Goal: Task Accomplishment & Management: Manage account settings

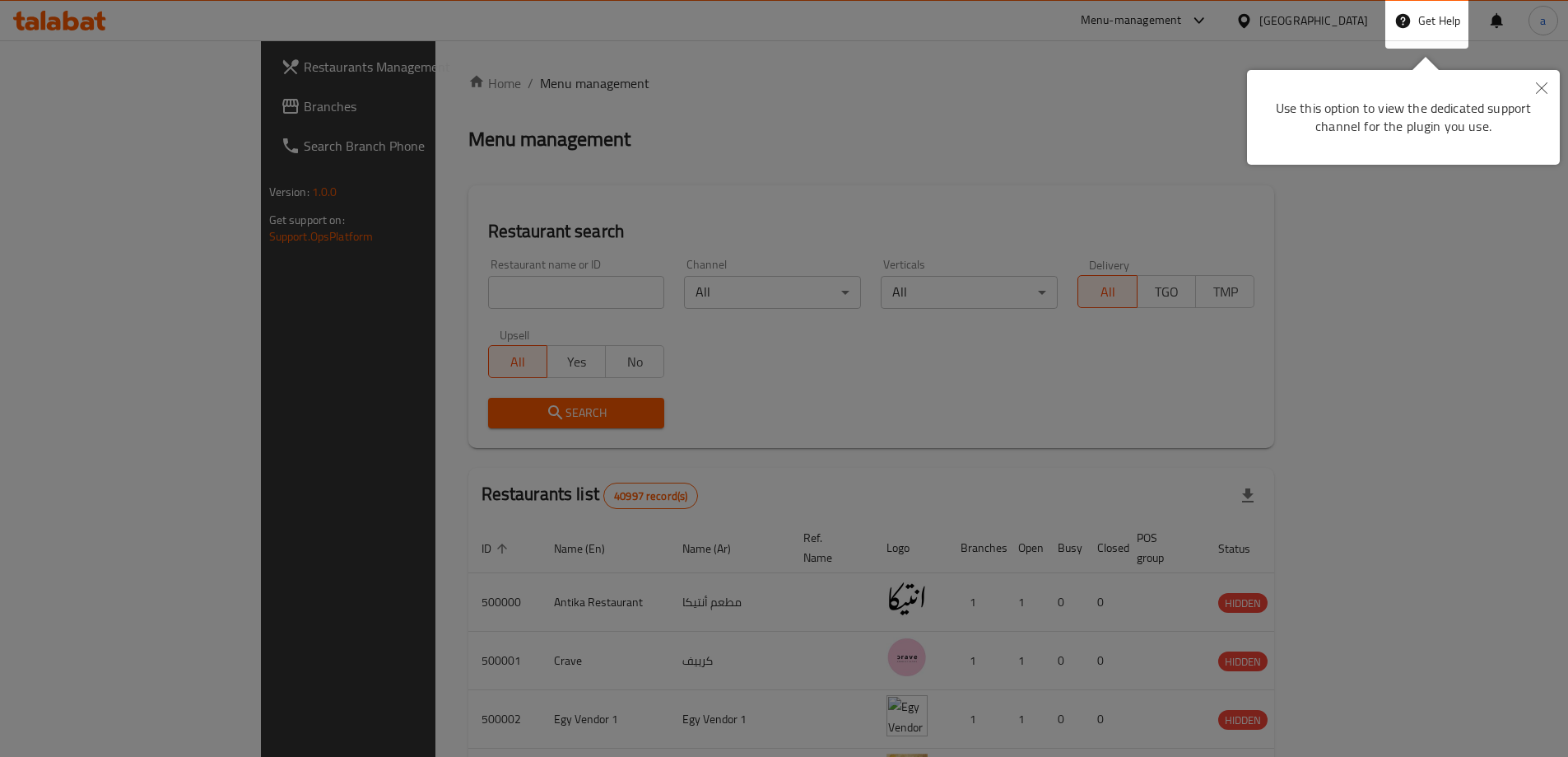
click at [1539, 88] on icon "Close" at bounding box center [1542, 88] width 12 height 12
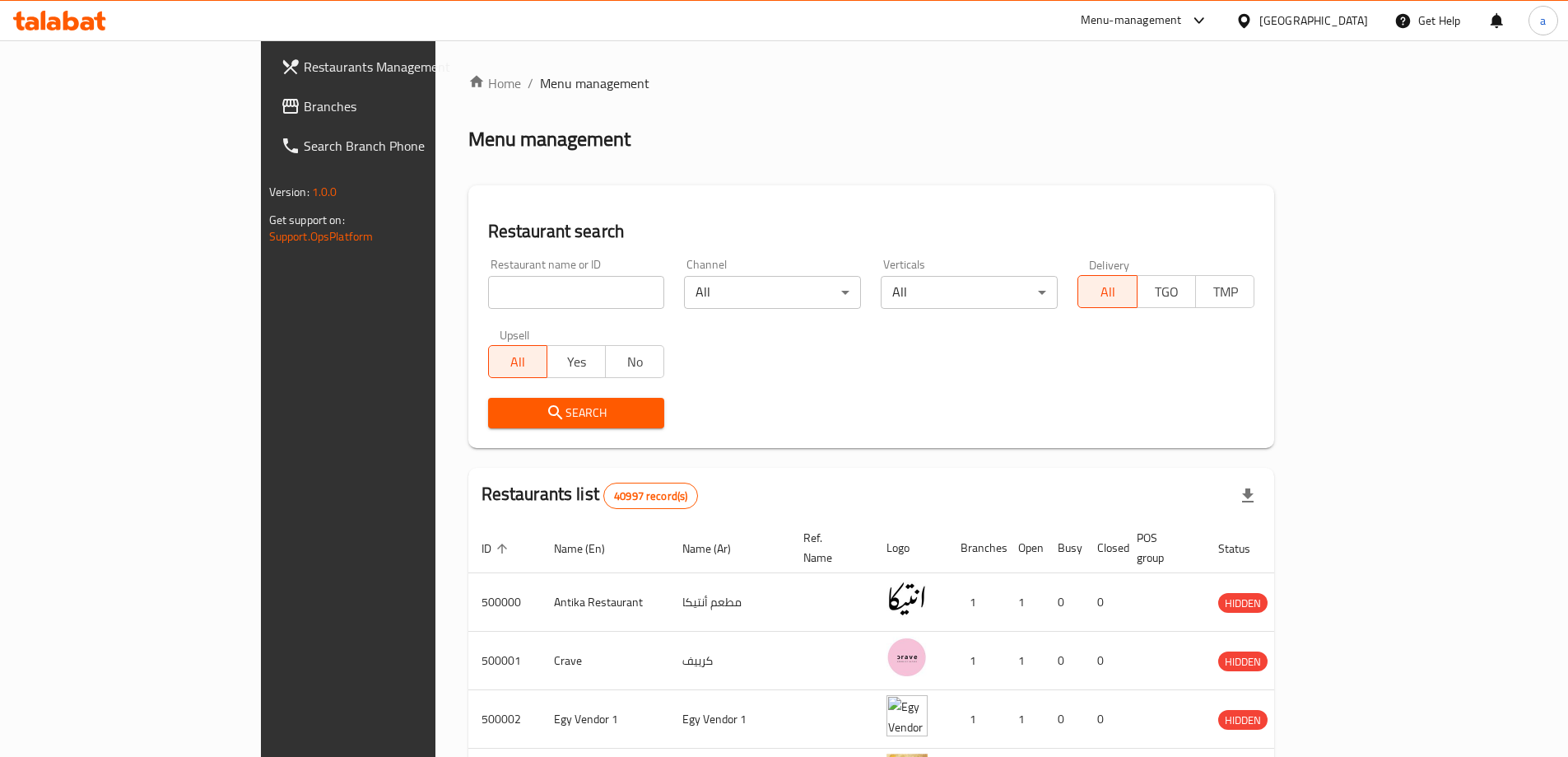
click at [1343, 30] on div "Egypt" at bounding box center [1301, 20] width 159 height 39
click at [1249, 19] on icon at bounding box center [1243, 19] width 12 height 14
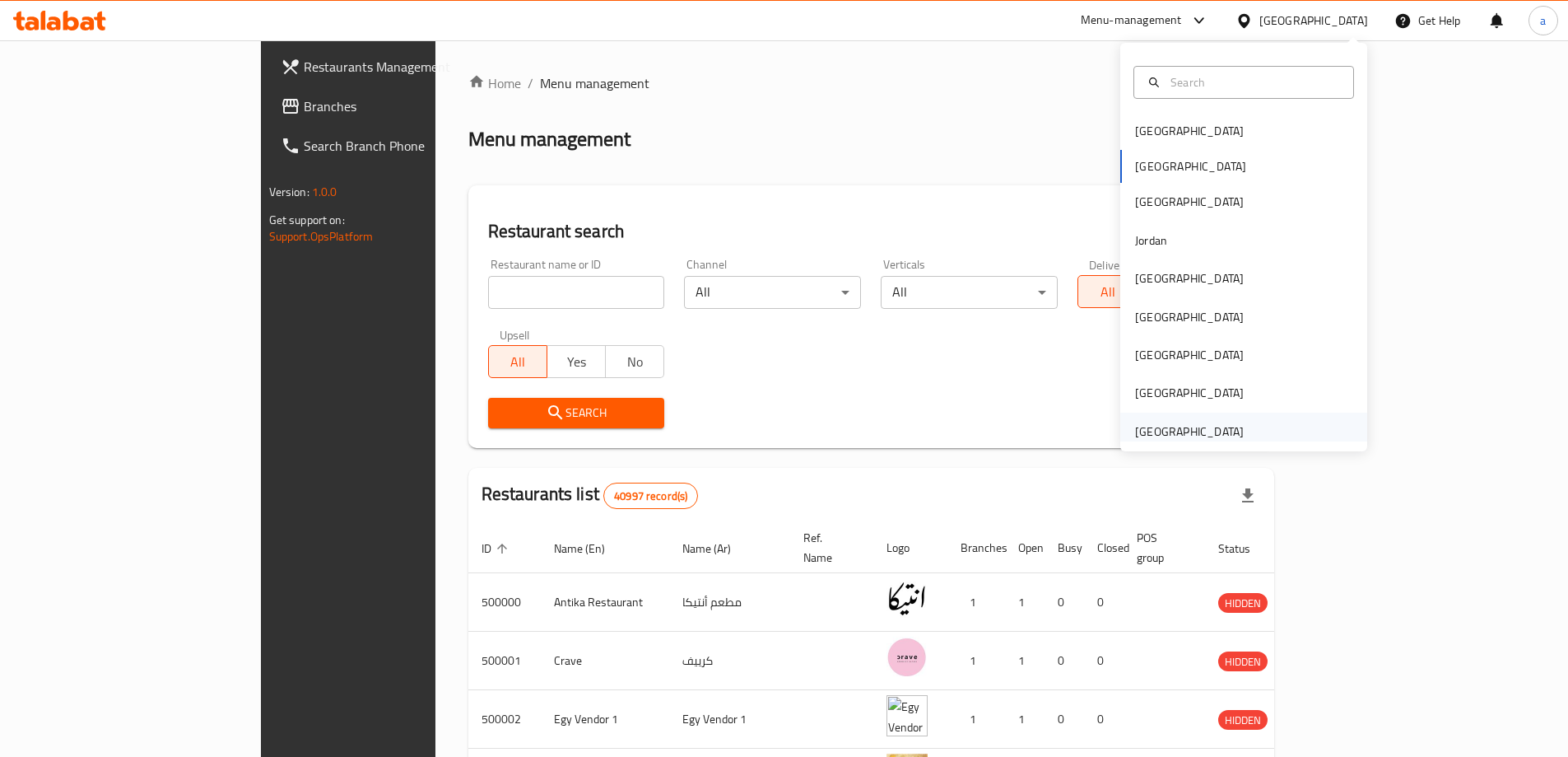
click at [1185, 425] on div "[GEOGRAPHIC_DATA]" at bounding box center [1189, 432] width 109 height 18
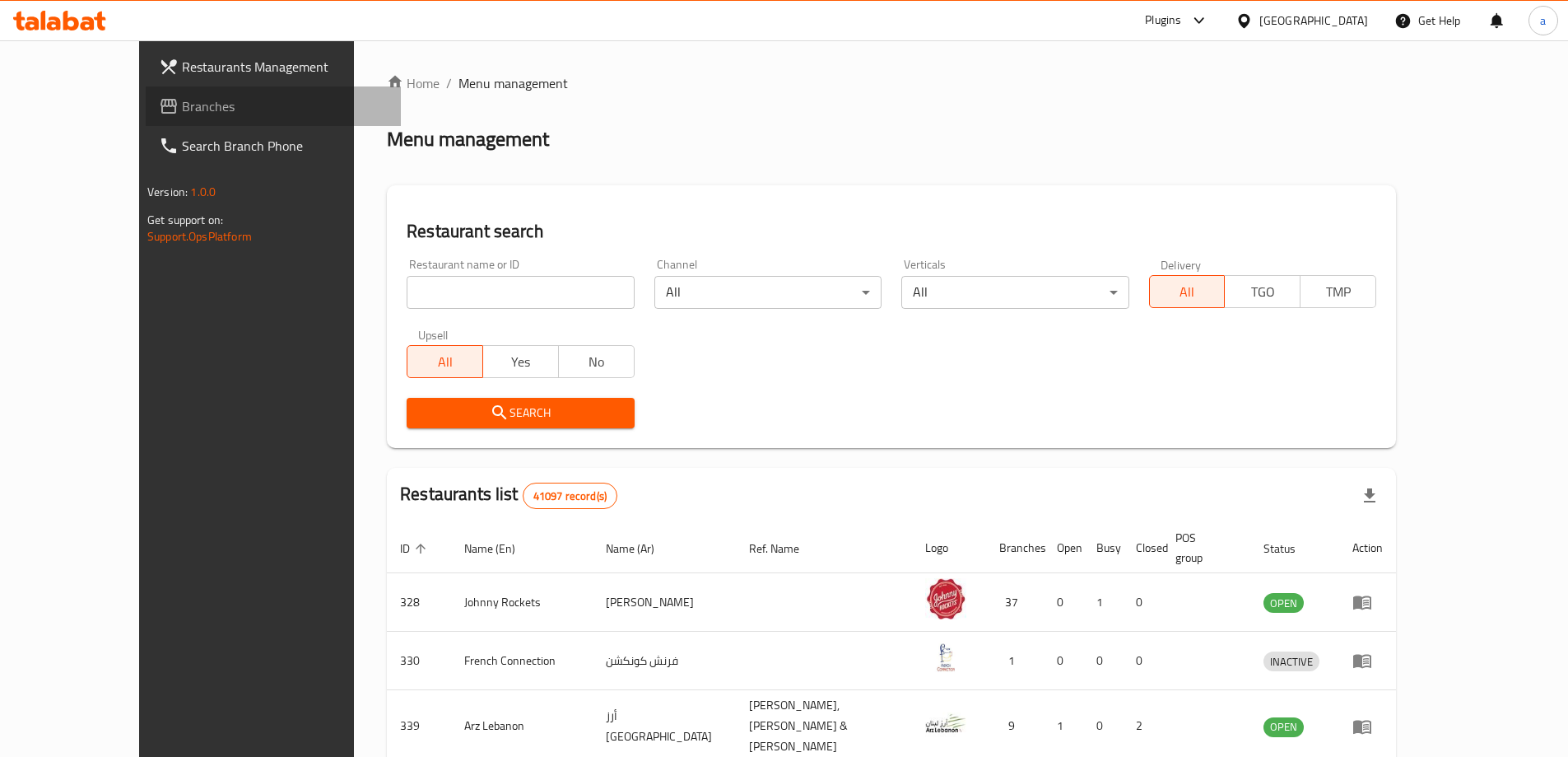
click at [182, 97] on span "Branches" at bounding box center [284, 107] width 205 height 20
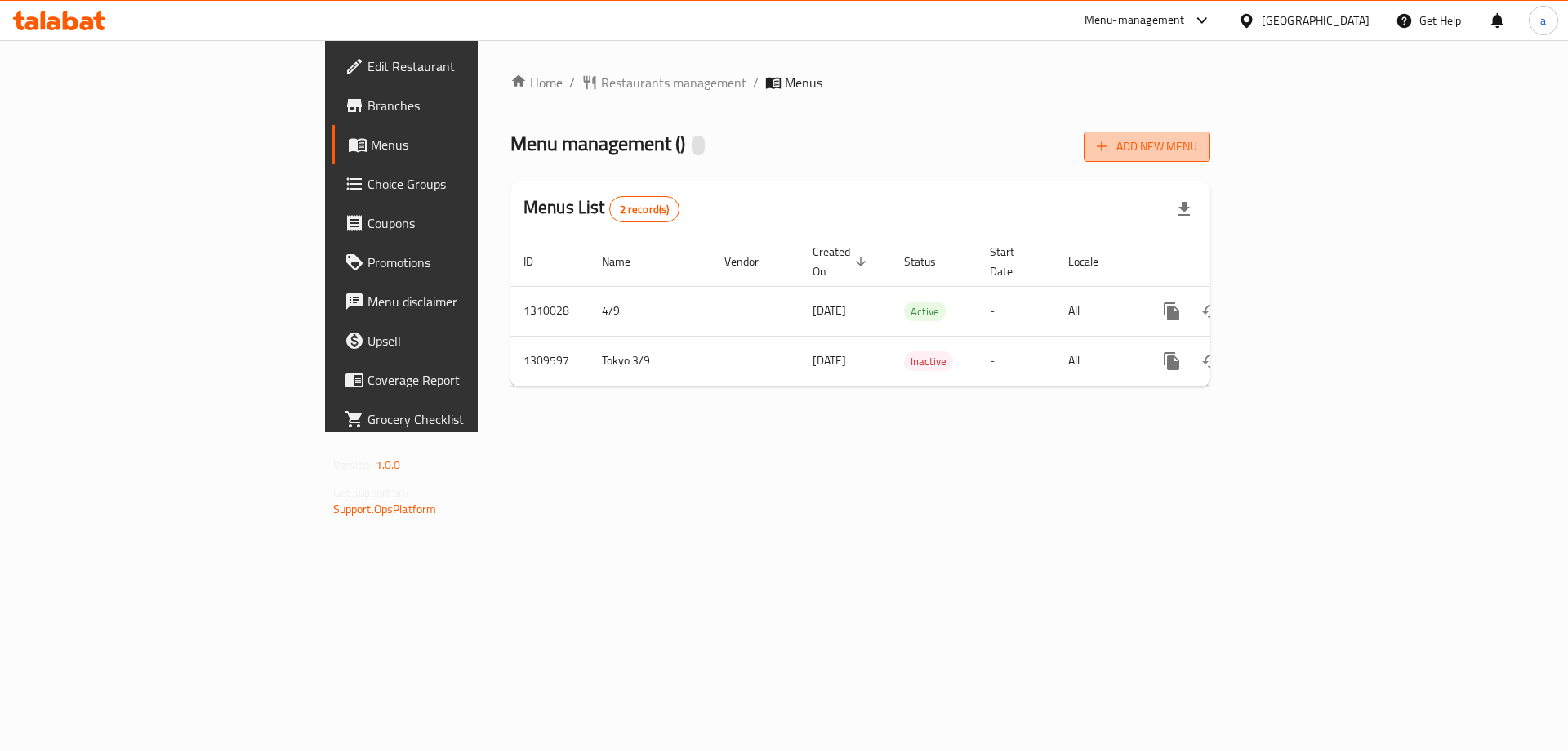
click at [1197, 154] on span "Add New Menu" at bounding box center [1146, 147] width 100 height 21
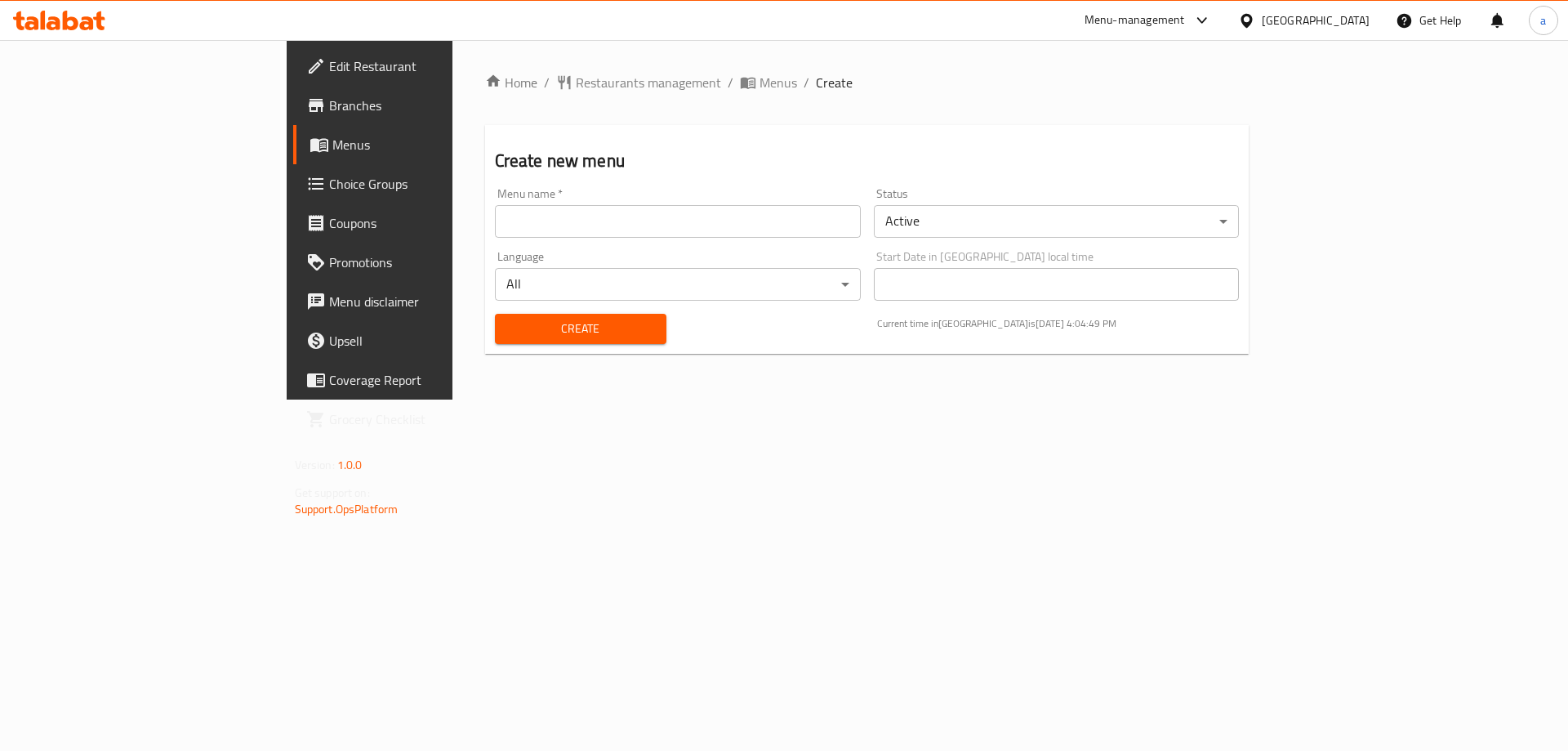
click at [518, 252] on div "Language All ​" at bounding box center [678, 275] width 366 height 50
drag, startPoint x: 521, startPoint y: 237, endPoint x: 524, endPoint y: 225, distance: 12.4
click at [521, 234] on input "text" at bounding box center [678, 221] width 366 height 33
type input "adham"
click at [686, 355] on div "Home / Restaurants management / Menus / Create Create new menu Menu name   * ad…" at bounding box center [867, 219] width 764 height 294
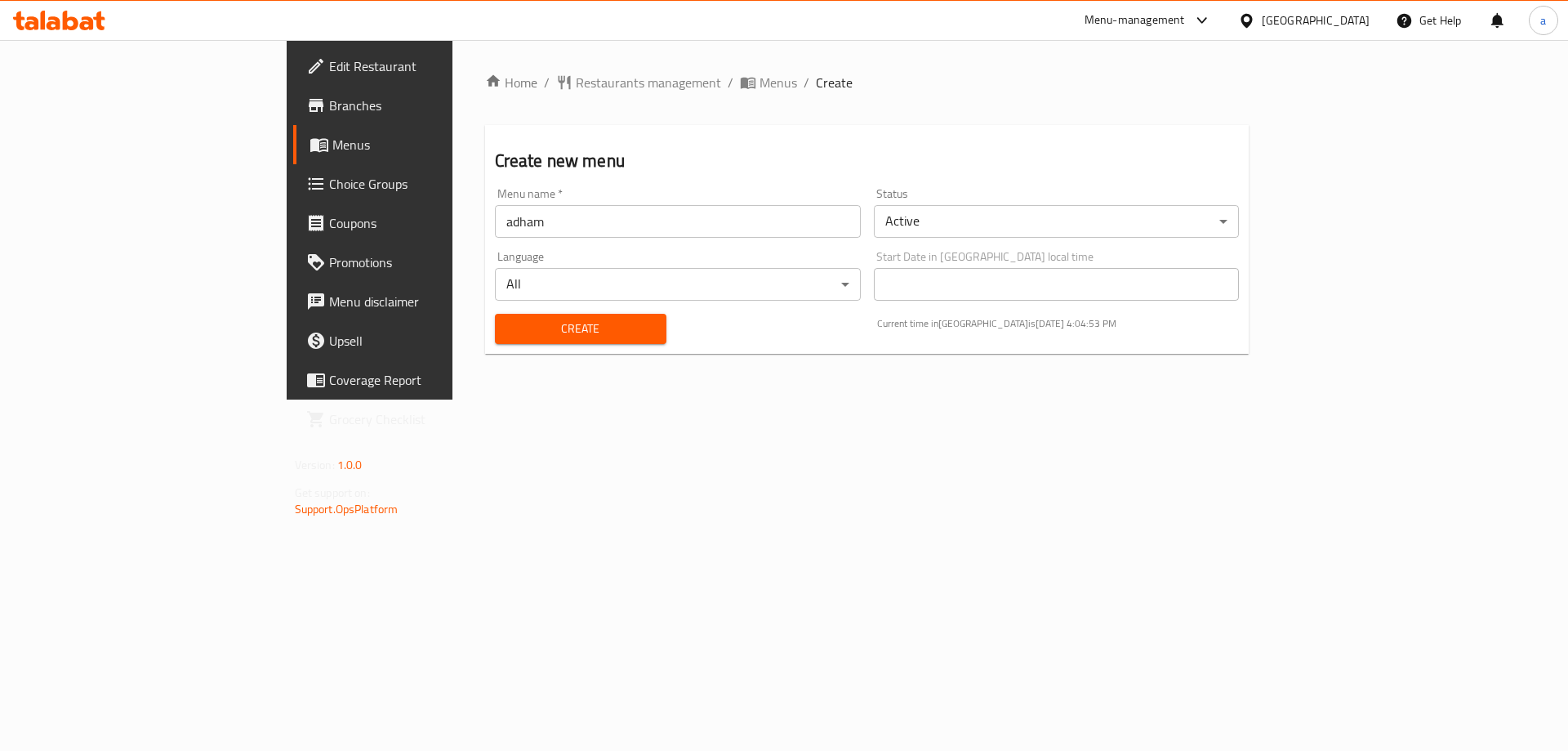
click at [542, 329] on span "Create" at bounding box center [580, 329] width 146 height 21
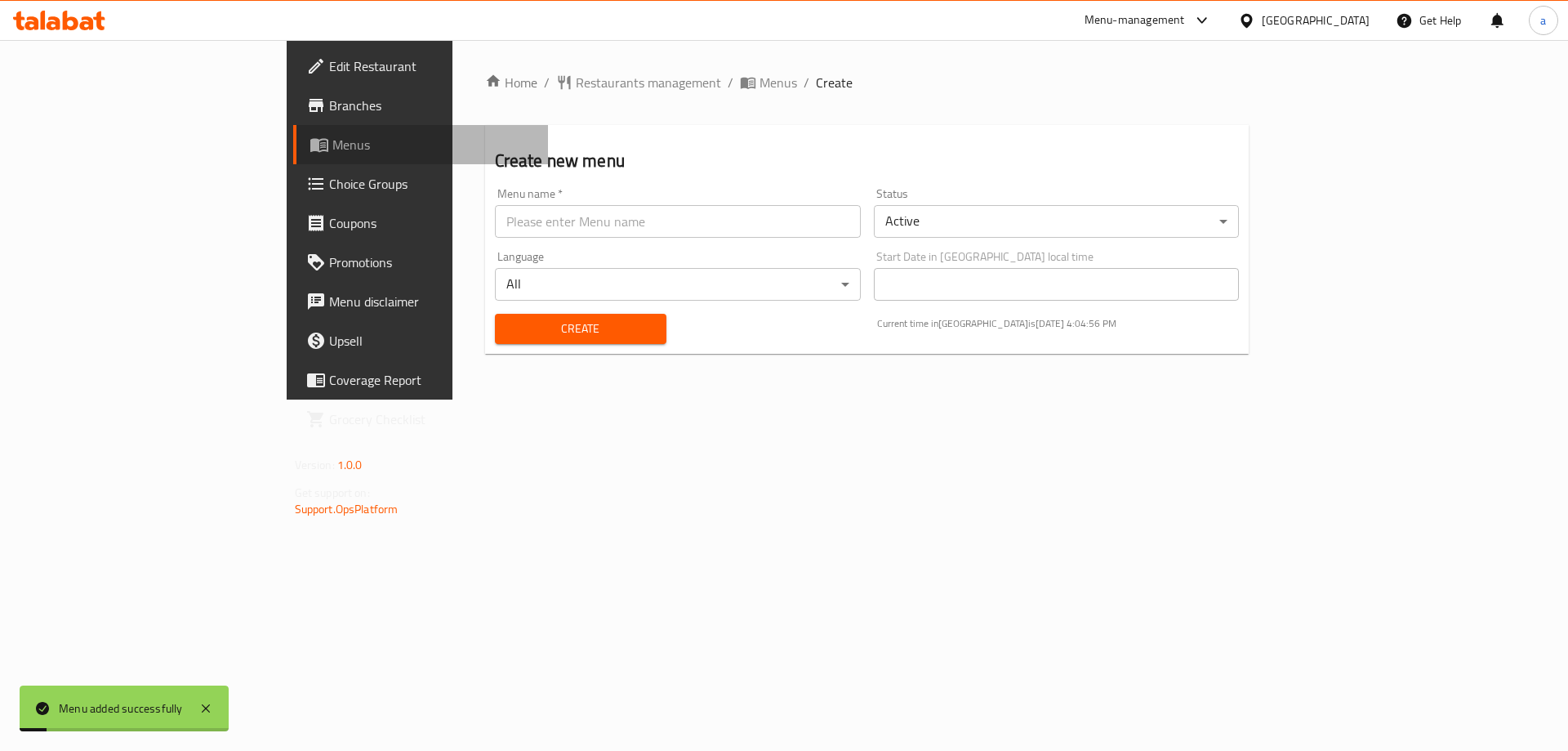
click at [332, 148] on span "Menus" at bounding box center [434, 145] width 204 height 20
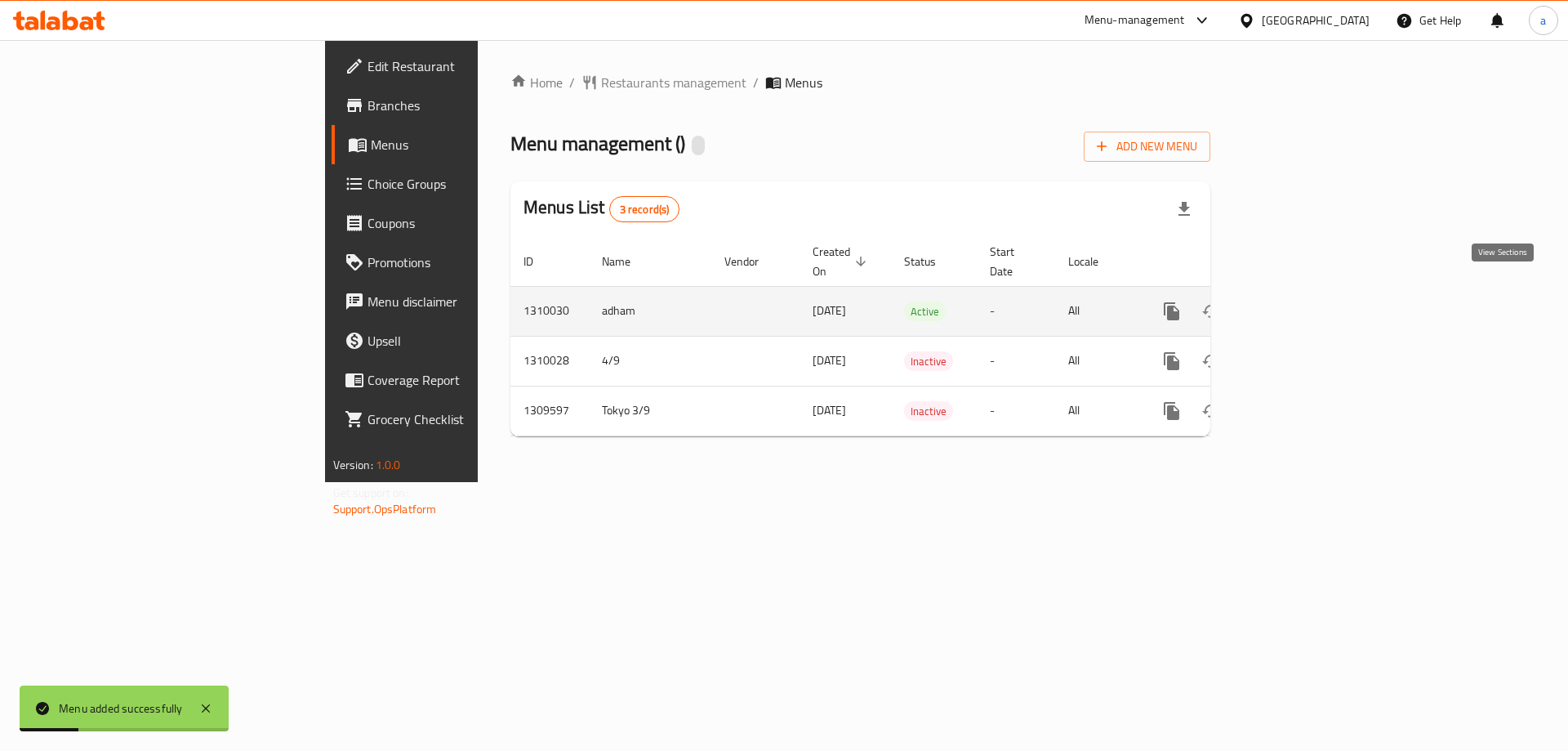
click at [1299, 302] on icon "enhanced table" at bounding box center [1289, 312] width 20 height 20
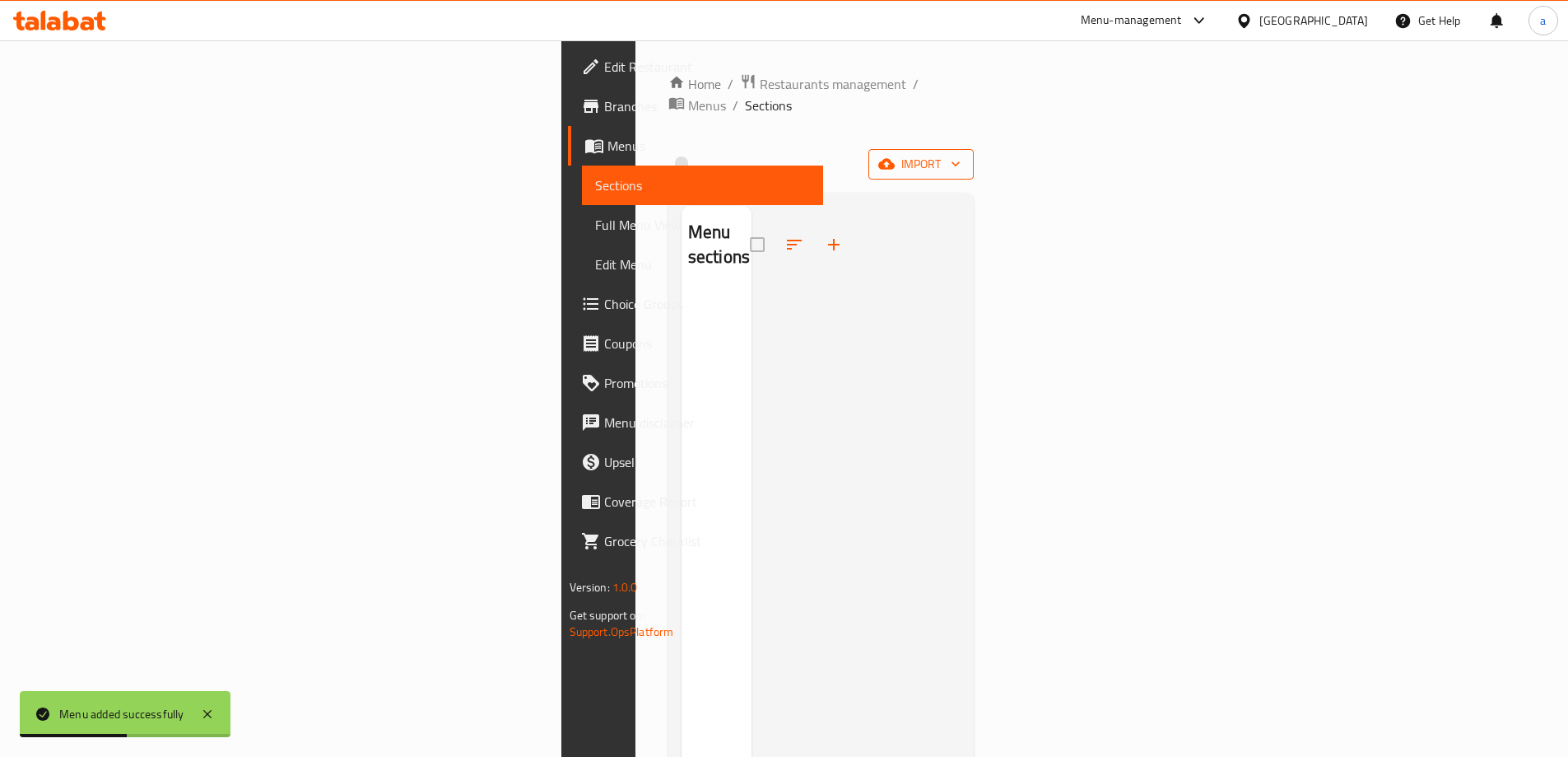
click at [894, 155] on icon "button" at bounding box center [886, 163] width 16 height 16
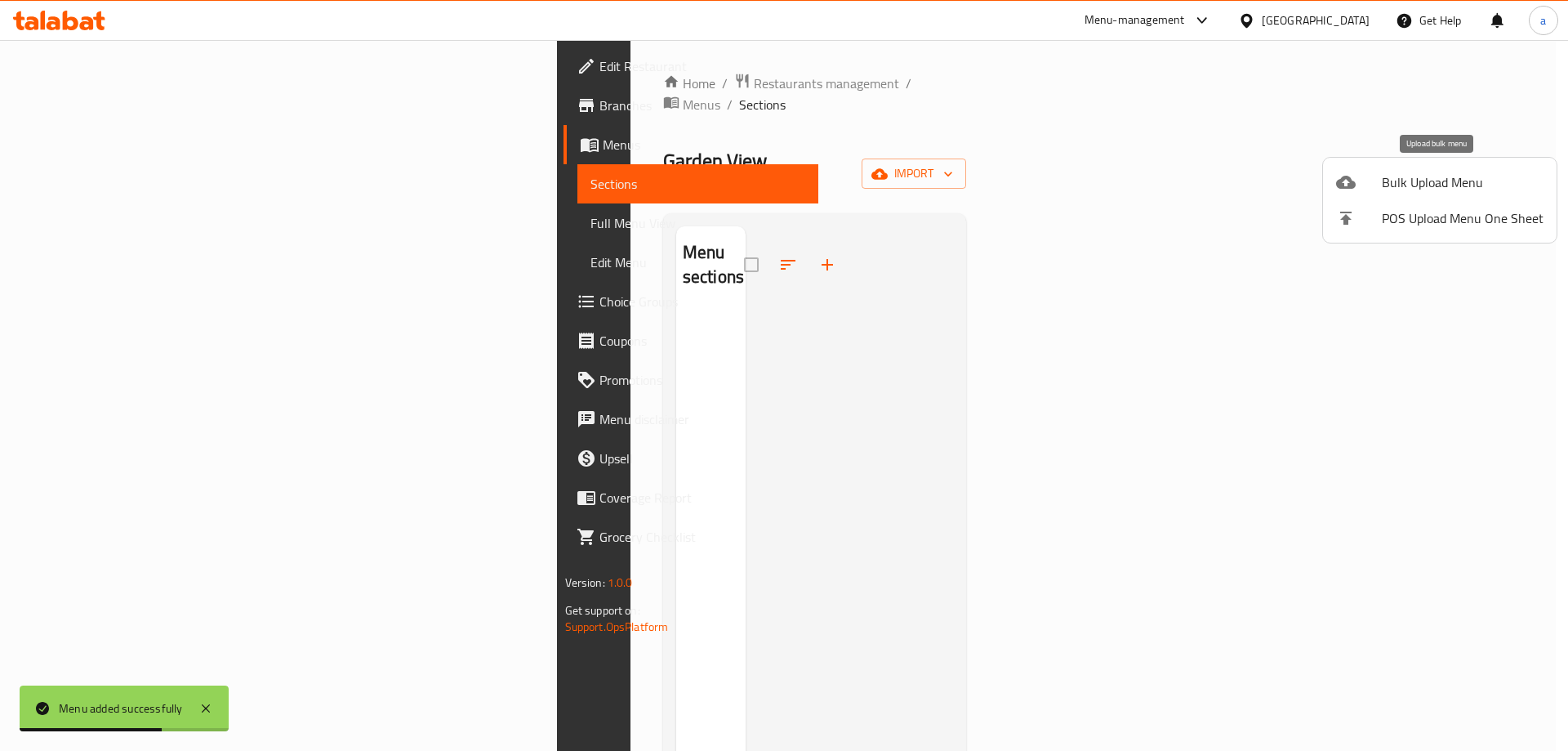
click at [1439, 185] on span "Bulk Upload Menu" at bounding box center [1462, 182] width 162 height 20
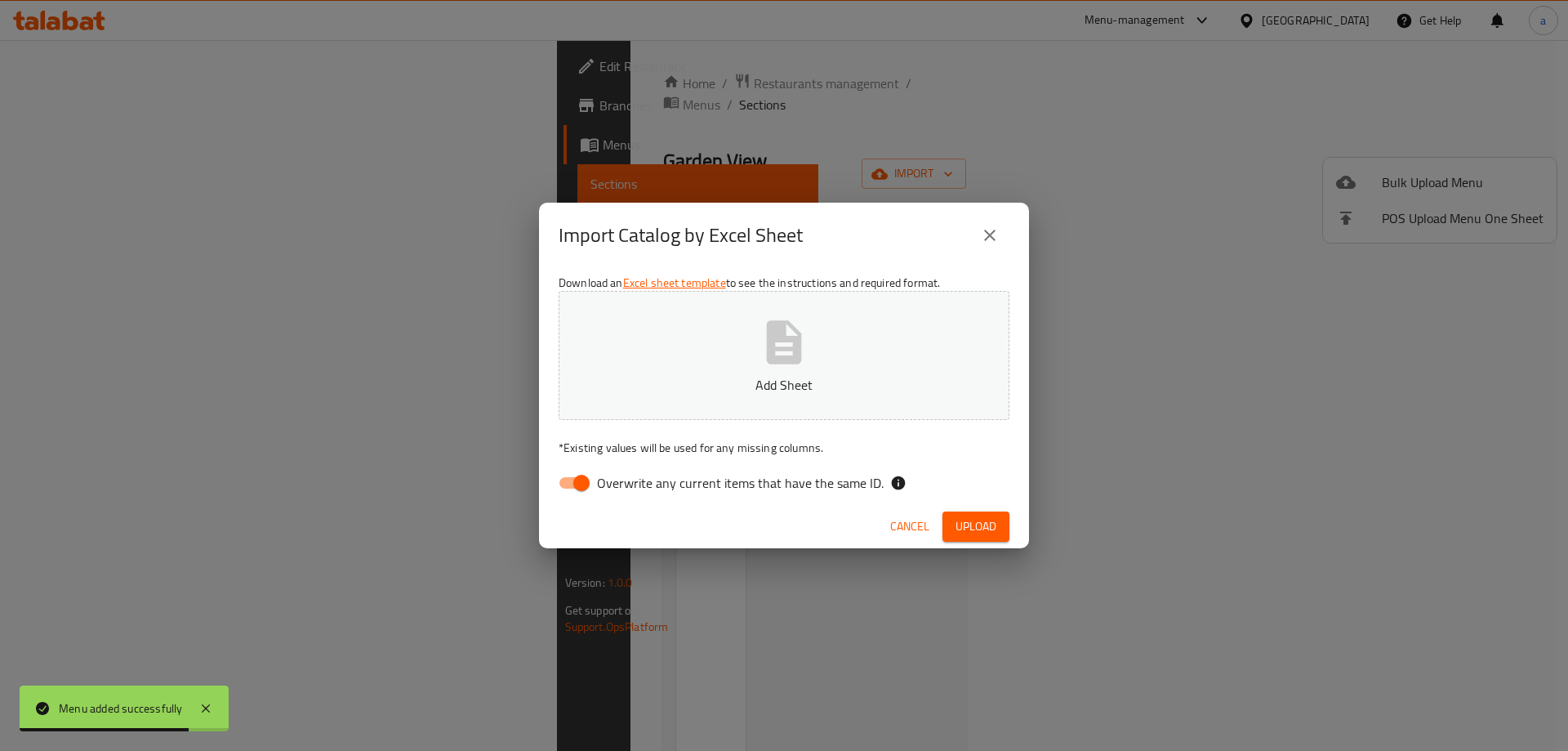
click at [582, 481] on input "Overwrite any current items that have the same ID." at bounding box center [581, 483] width 93 height 31
checkbox input "false"
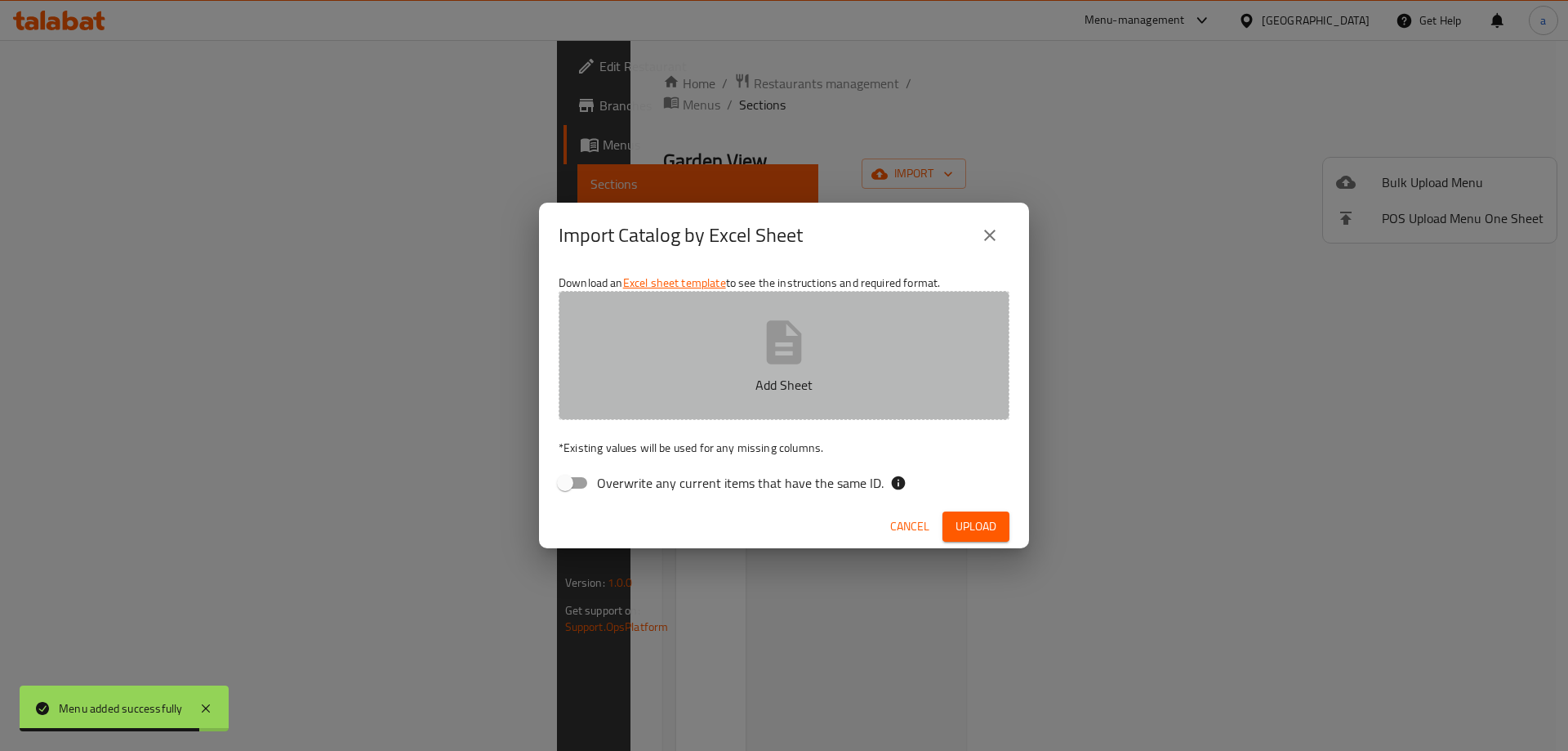
click at [792, 375] on p "Add Sheet" at bounding box center [784, 385] width 400 height 20
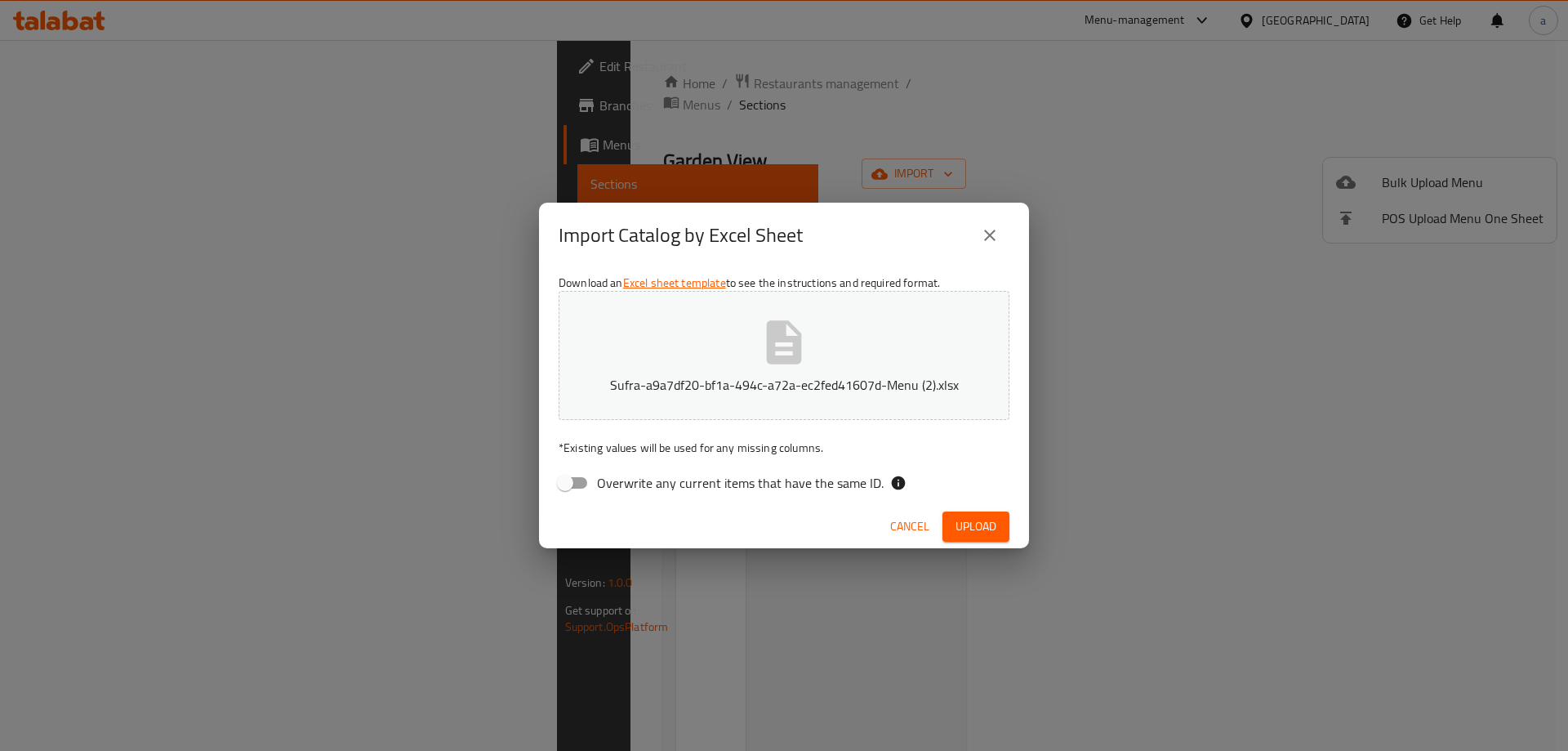
click at [966, 519] on span "Upload" at bounding box center [975, 526] width 41 height 21
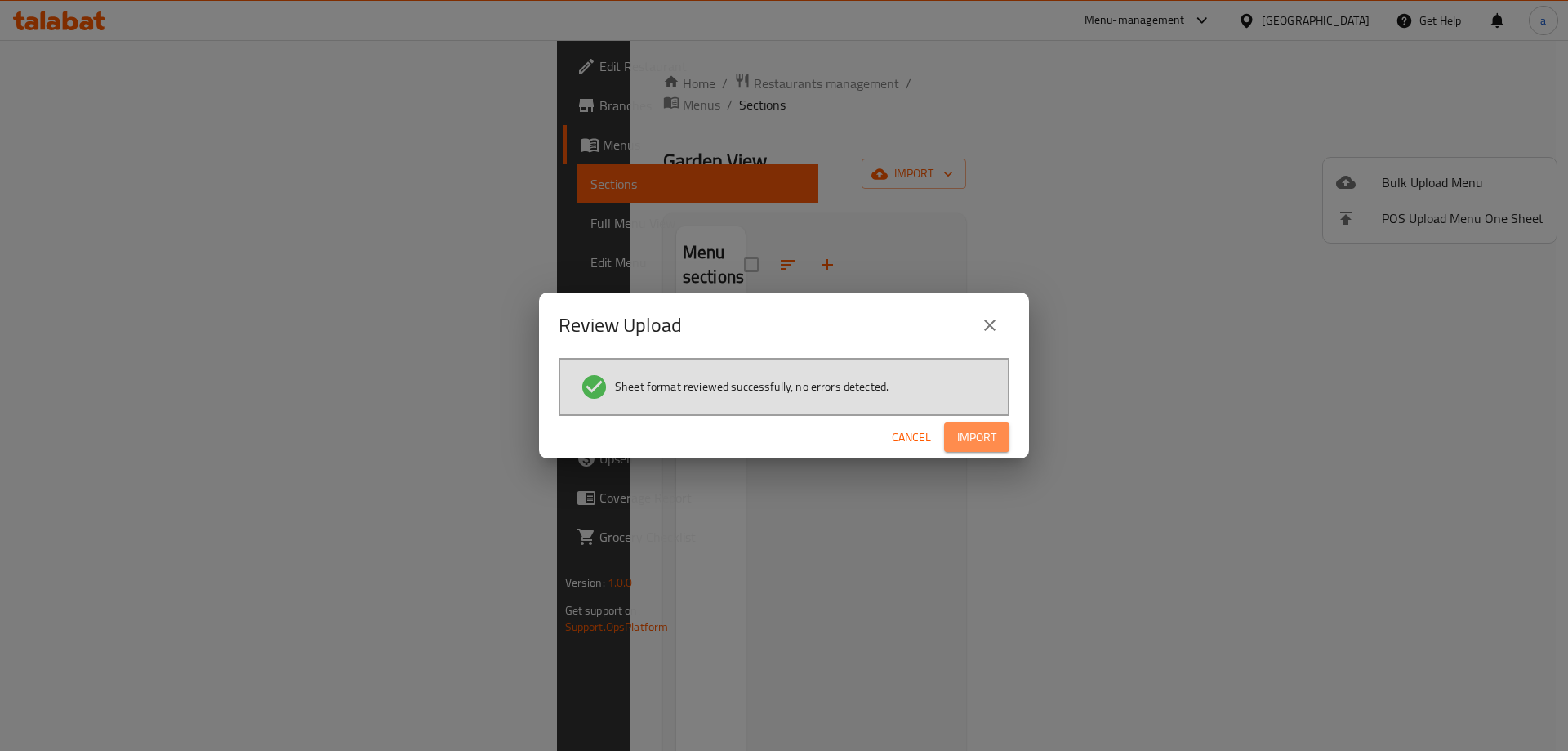
click at [989, 433] on span "Import" at bounding box center [976, 438] width 39 height 21
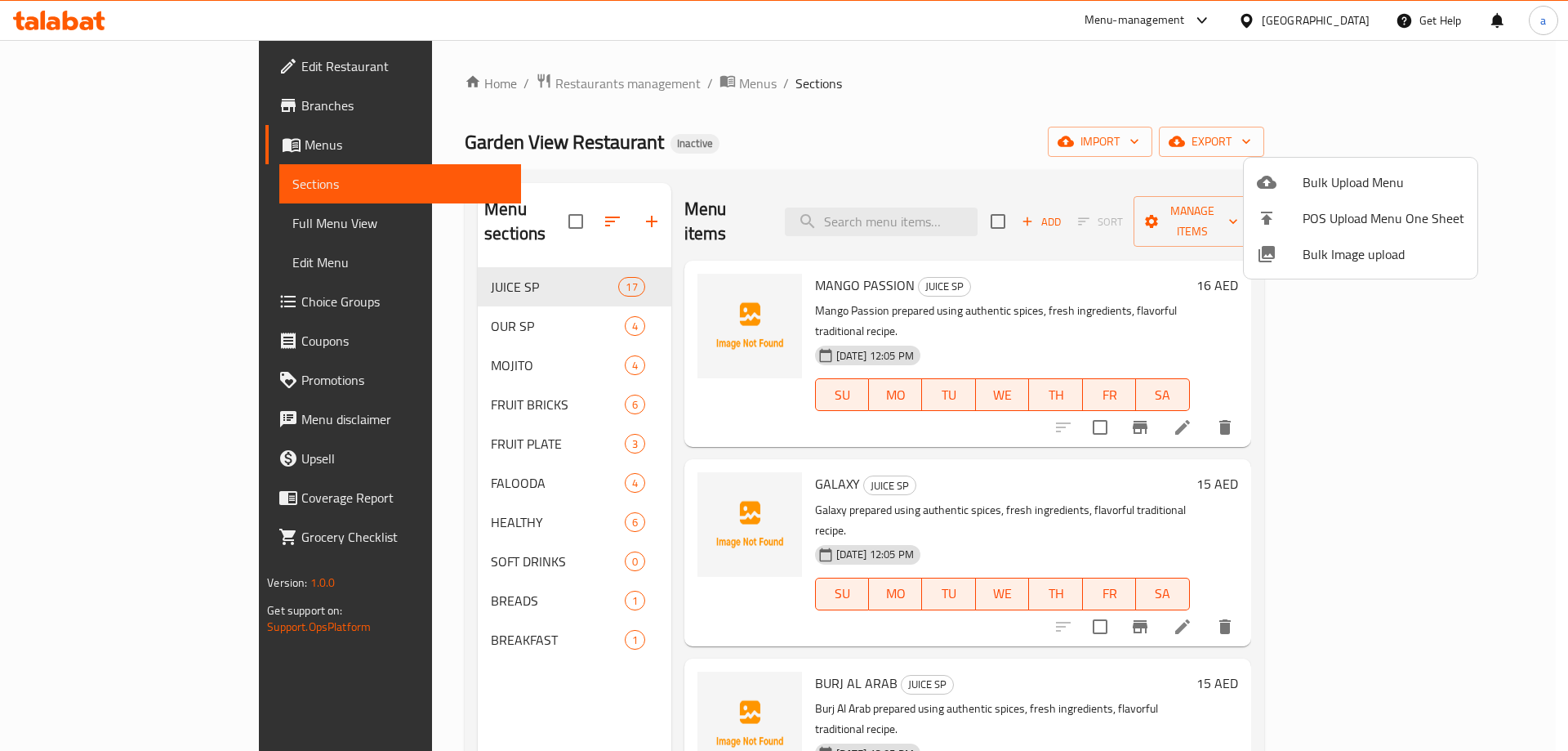
click at [1117, 127] on div at bounding box center [784, 375] width 1568 height 751
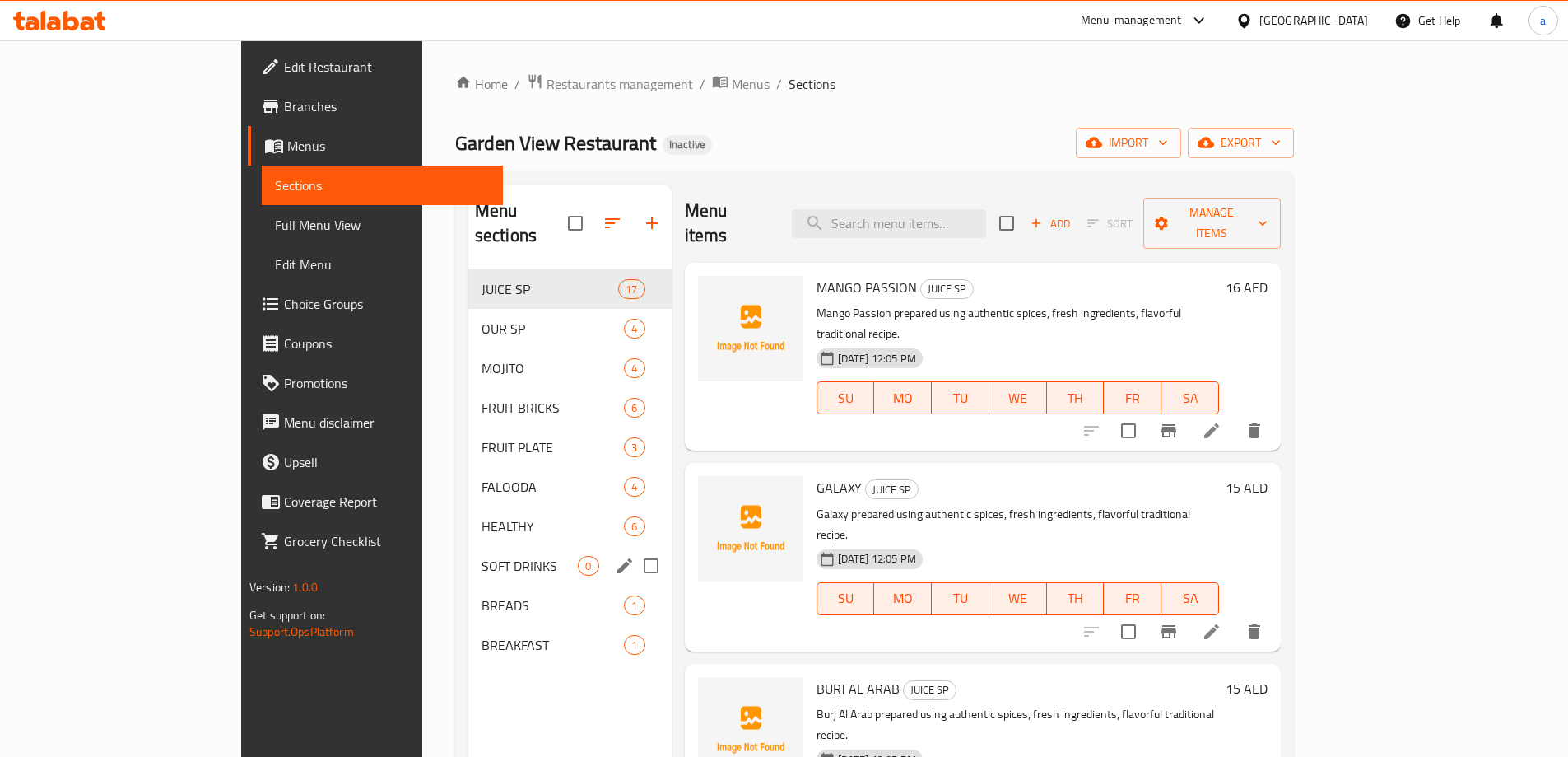
click at [633, 549] on input "Menu sections" at bounding box center [651, 566] width 35 height 35
checkbox input "true"
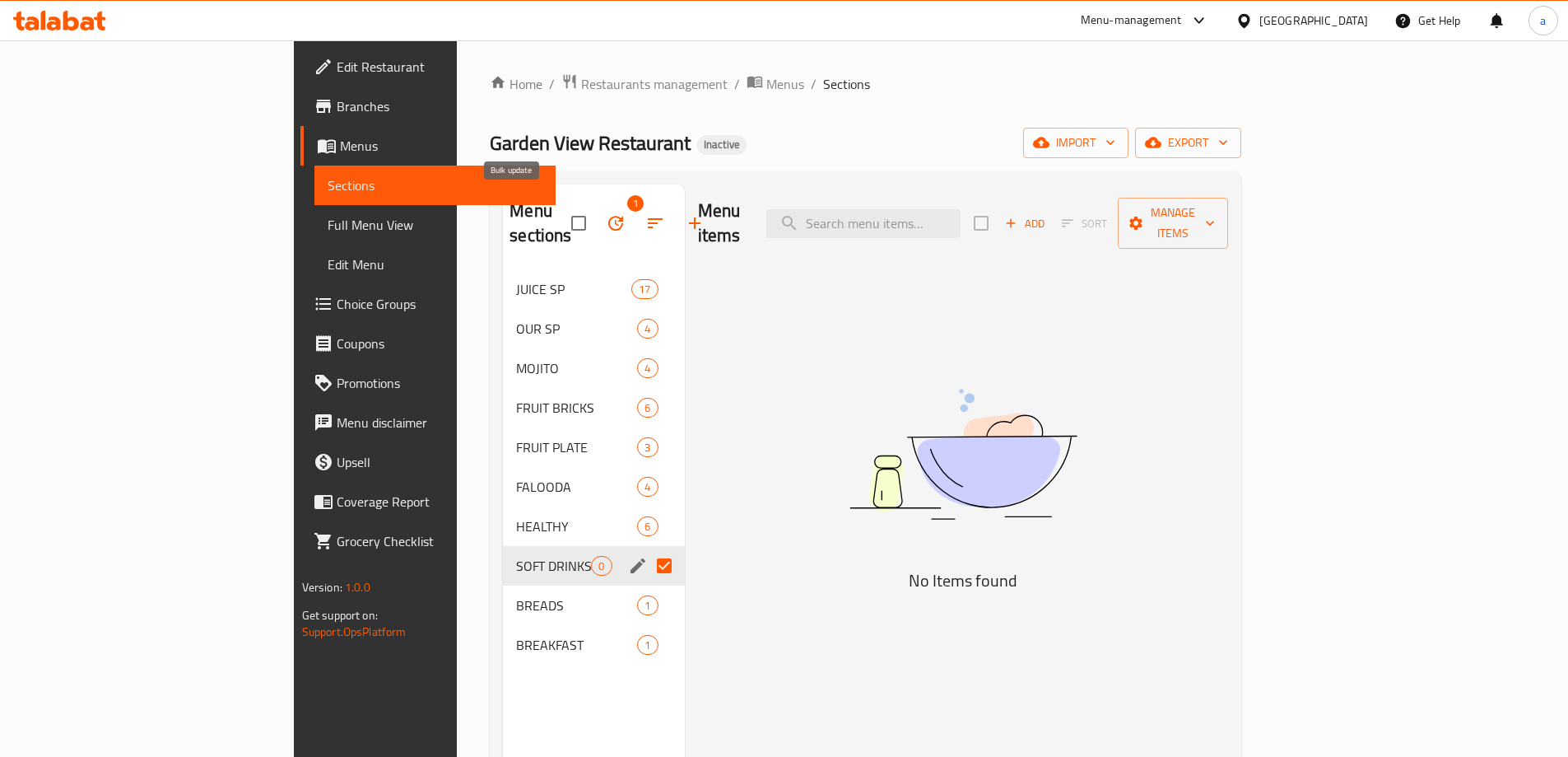
click at [608, 216] on icon "button" at bounding box center [615, 223] width 15 height 15
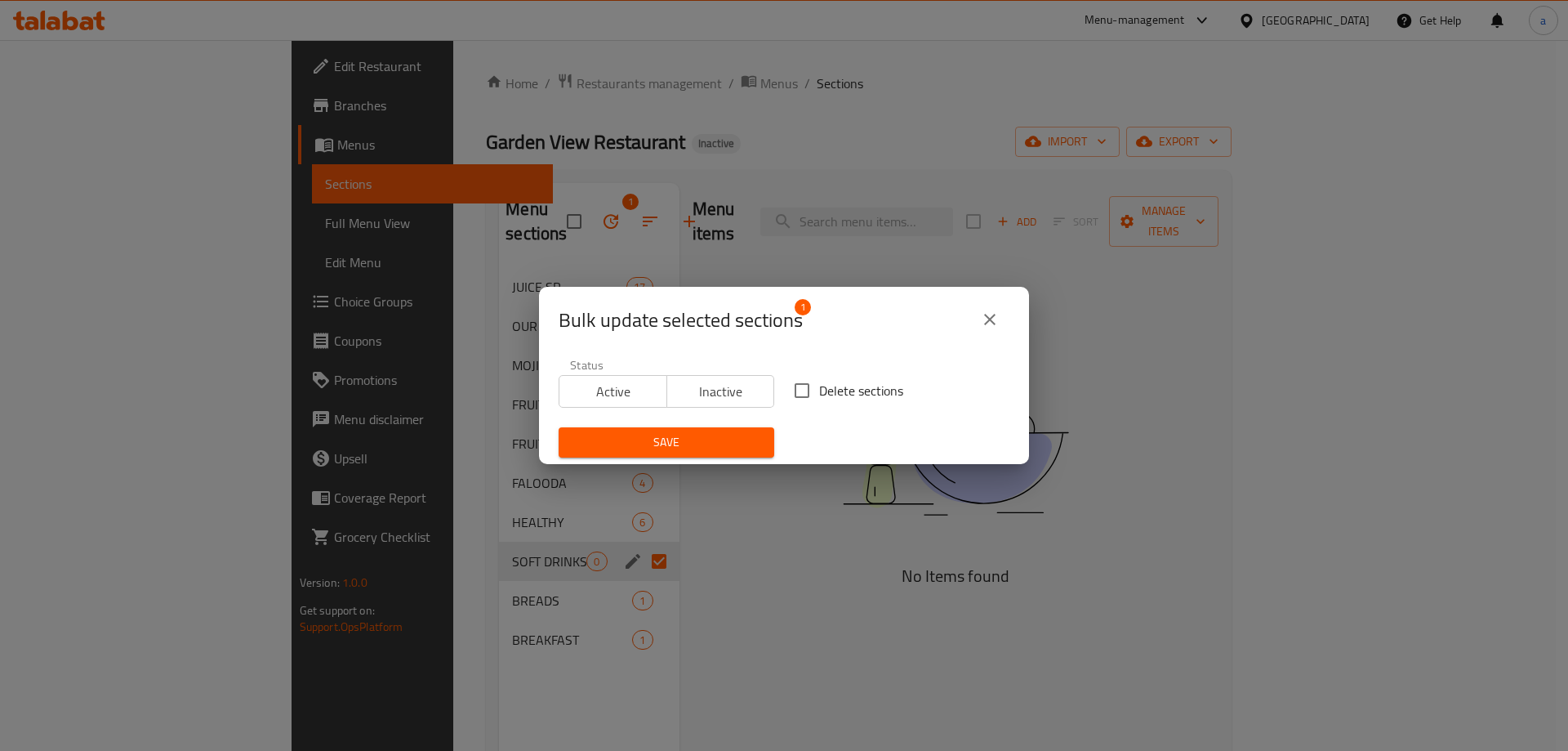
click at [803, 393] on input "Delete sections" at bounding box center [802, 390] width 34 height 34
checkbox input "true"
click at [748, 438] on span "Save" at bounding box center [665, 442] width 189 height 21
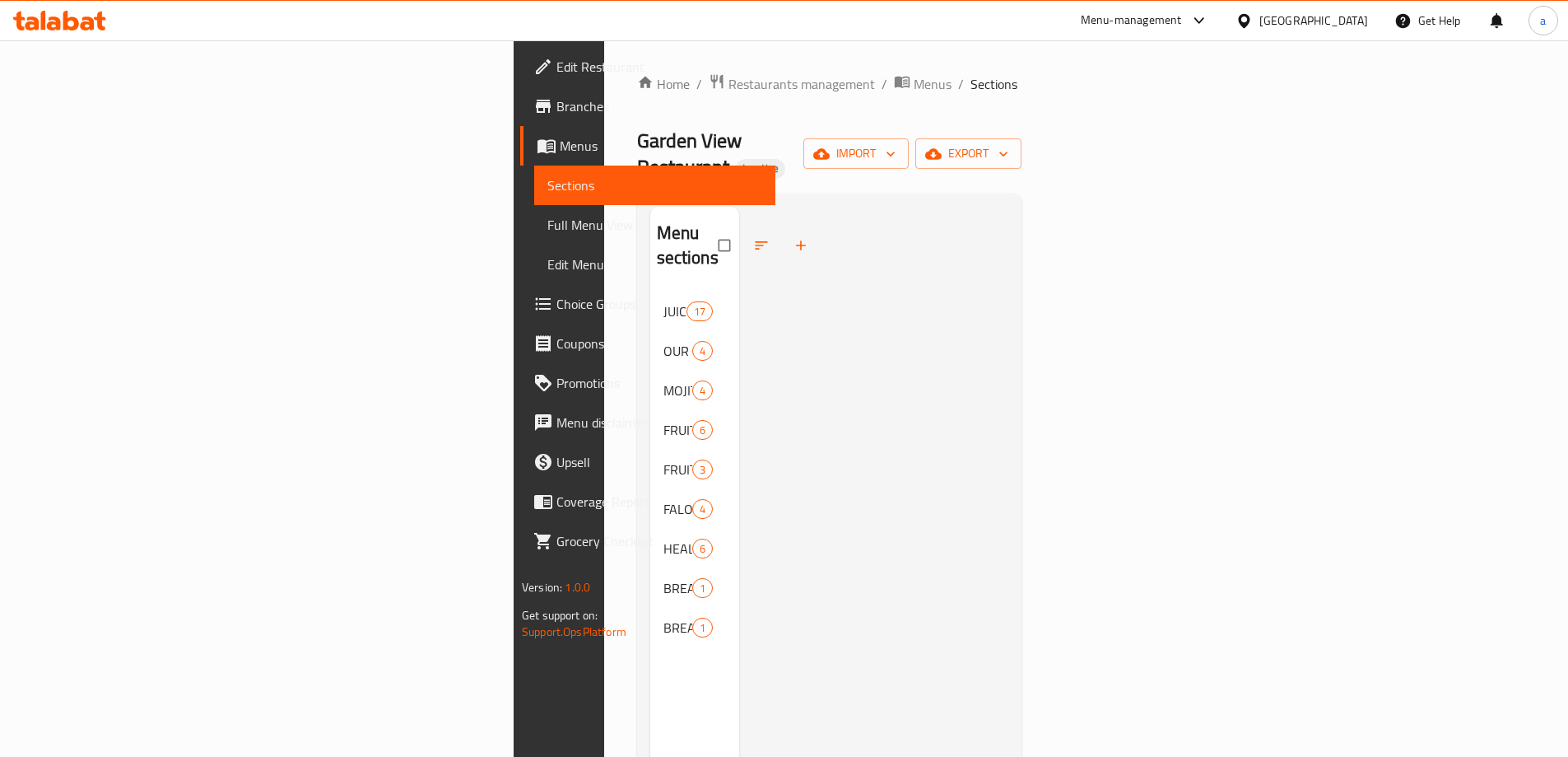
click at [548, 257] on span "Edit Menu" at bounding box center [654, 265] width 214 height 20
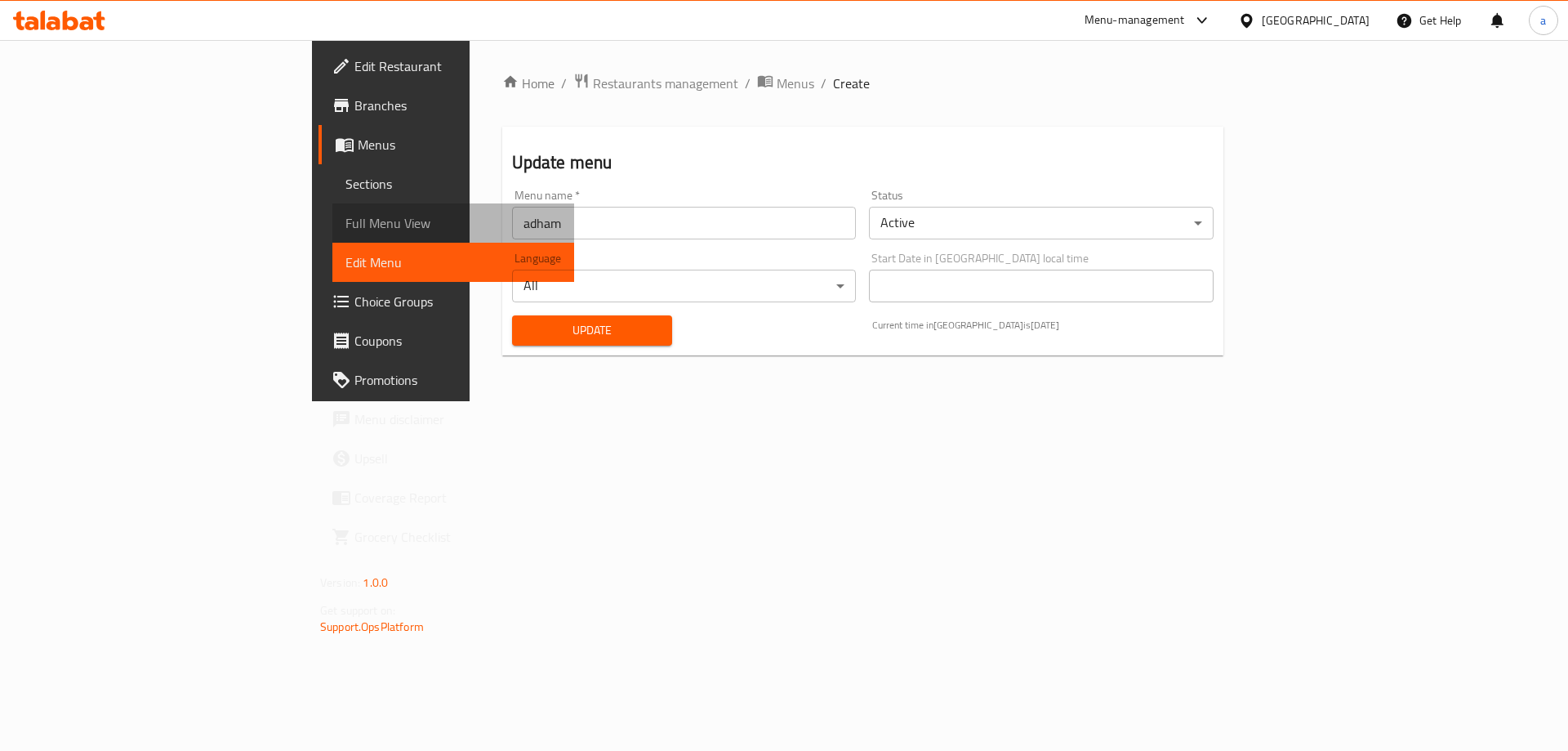
click at [345, 229] on span "Full Menu View" at bounding box center [453, 223] width 215 height 20
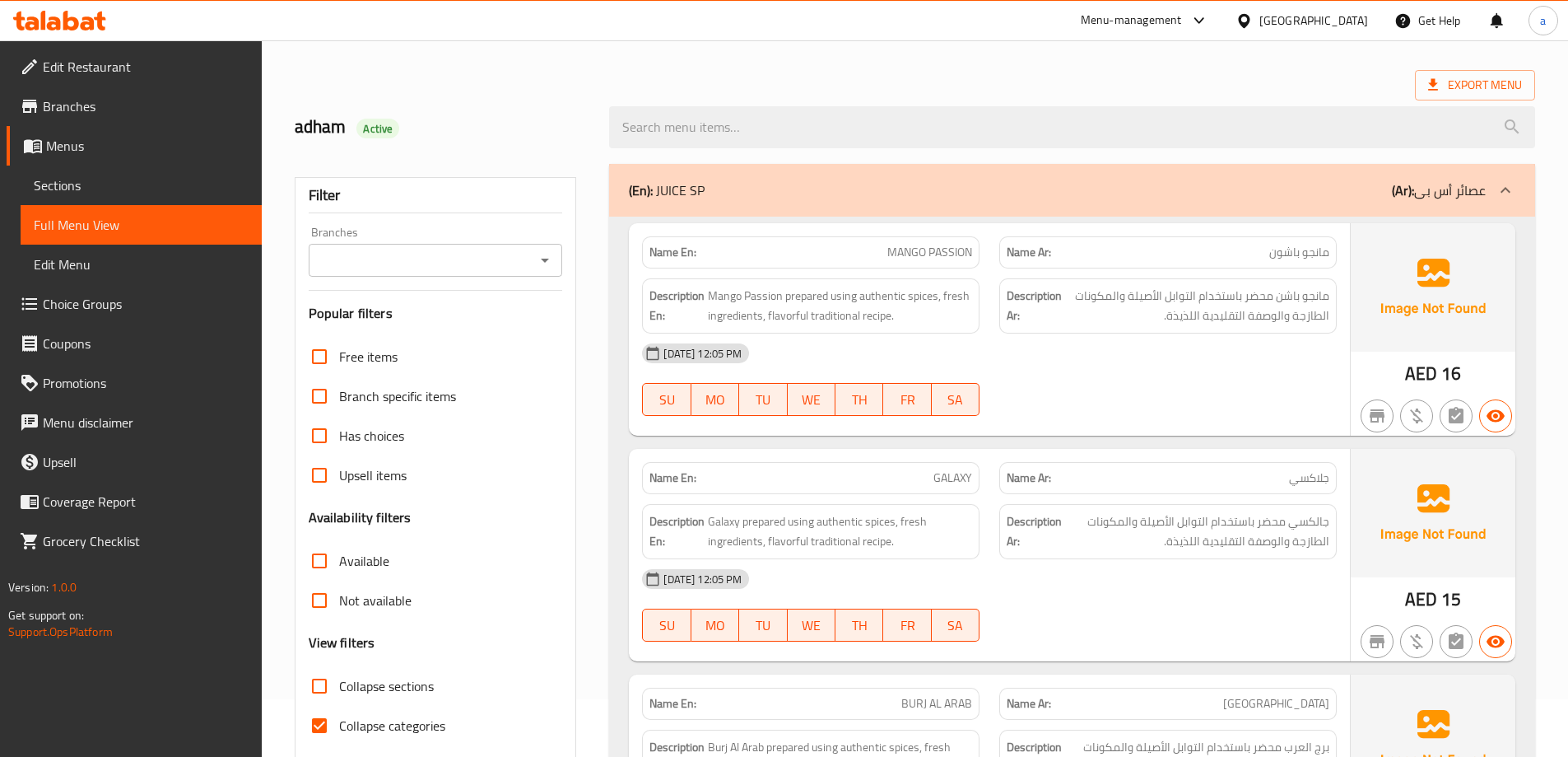
scroll to position [247, 0]
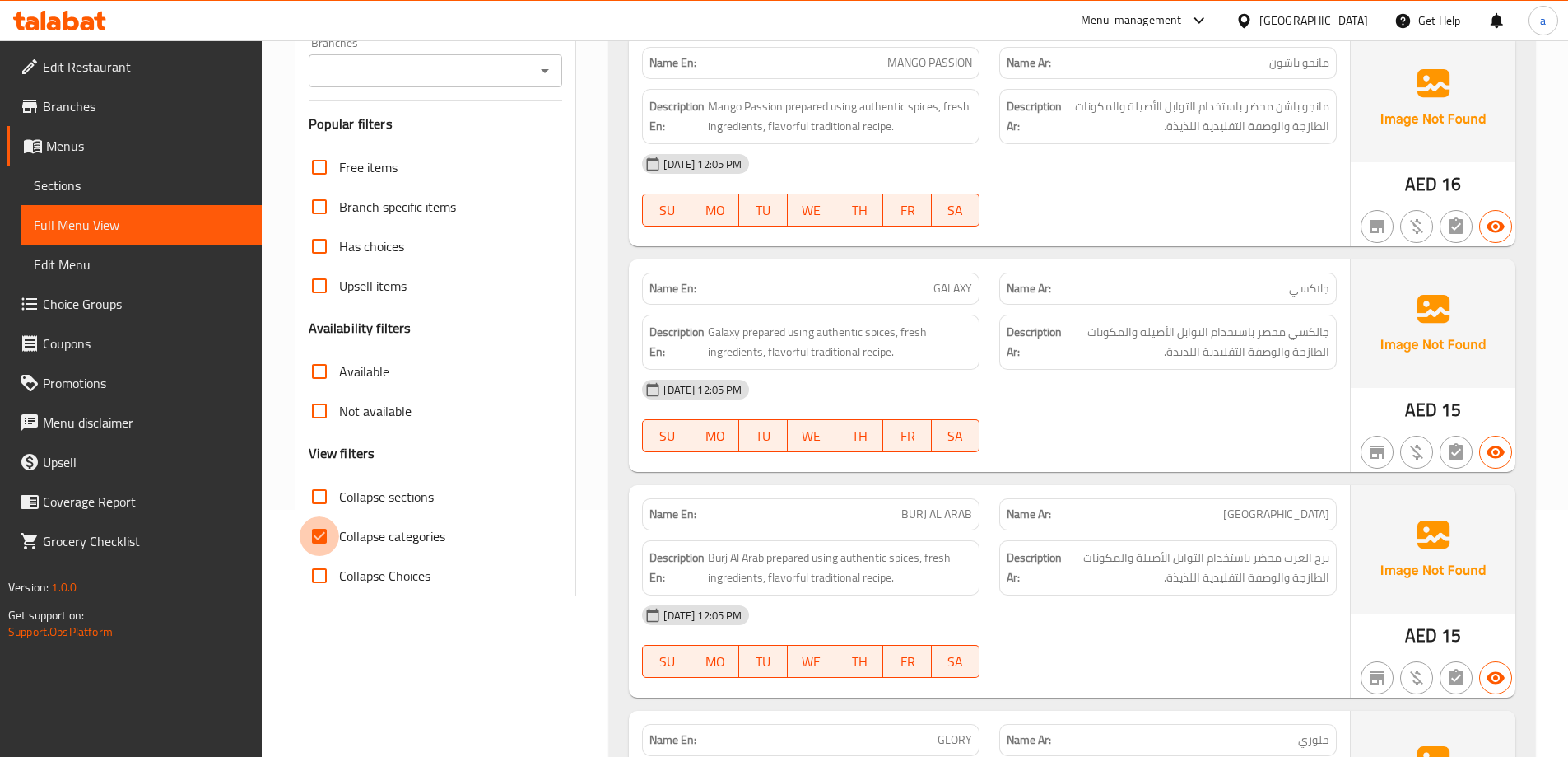
click at [306, 531] on input "Collapse categories" at bounding box center [319, 535] width 39 height 39
checkbox input "false"
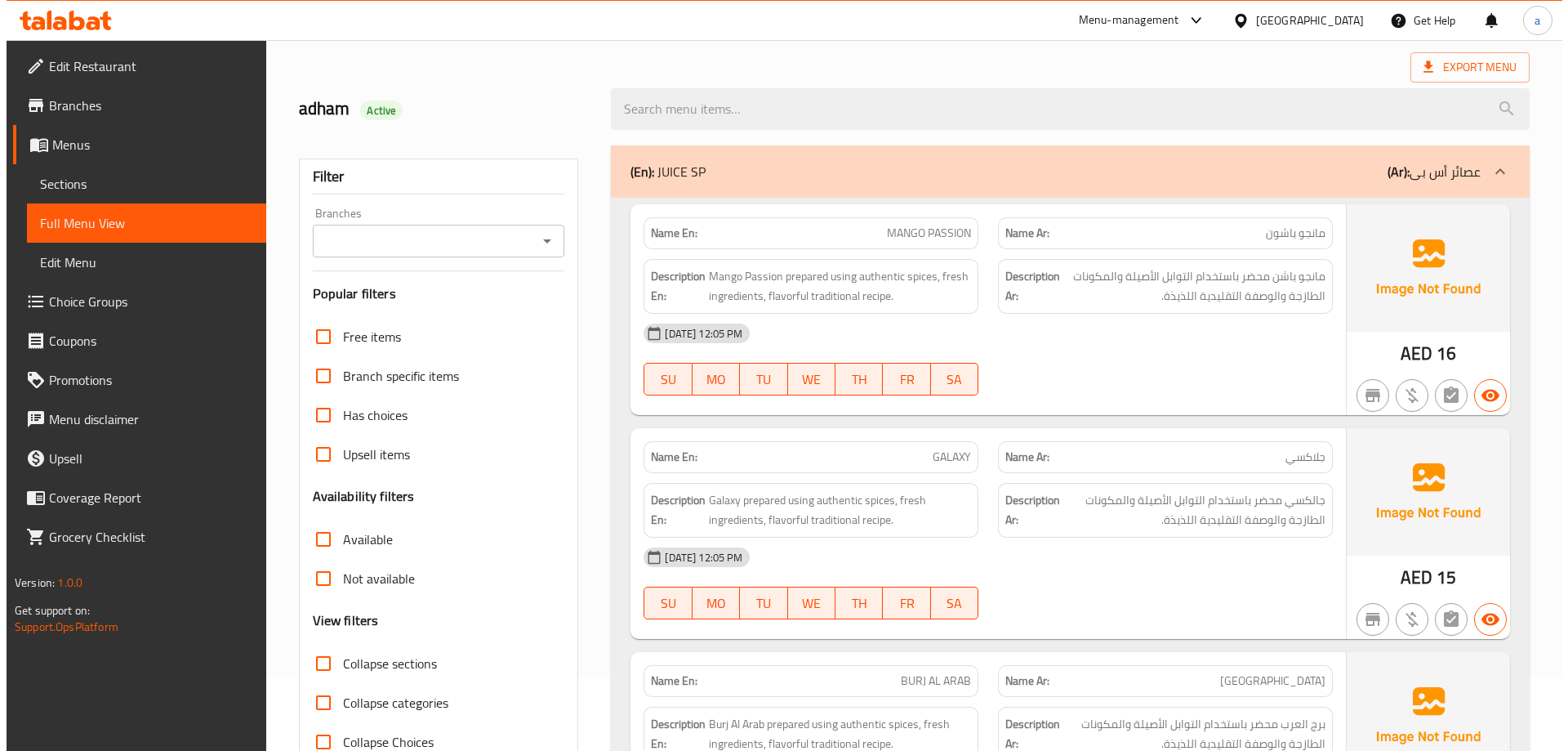
scroll to position [0, 0]
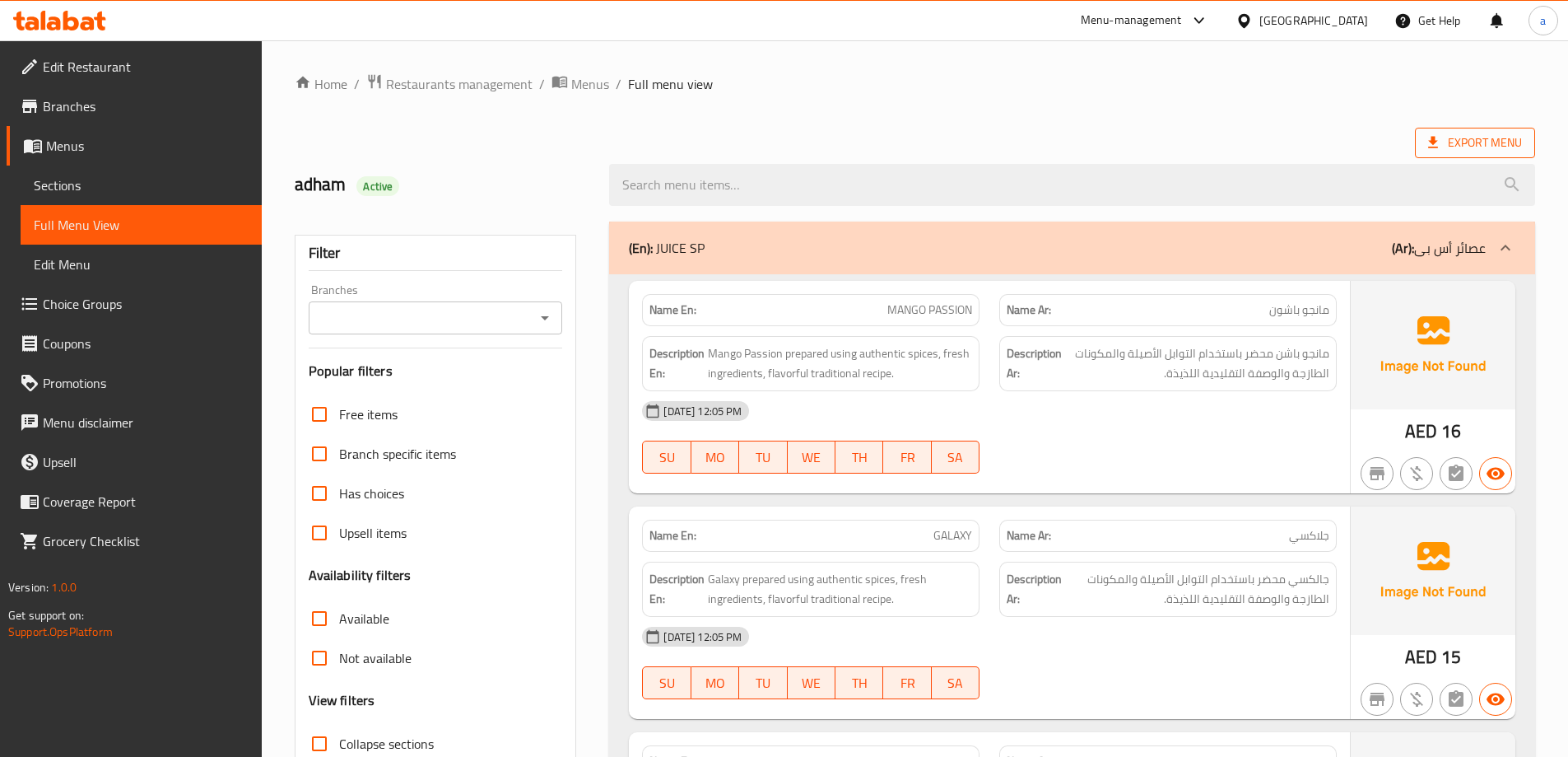
click at [1434, 134] on icon at bounding box center [1433, 142] width 16 height 16
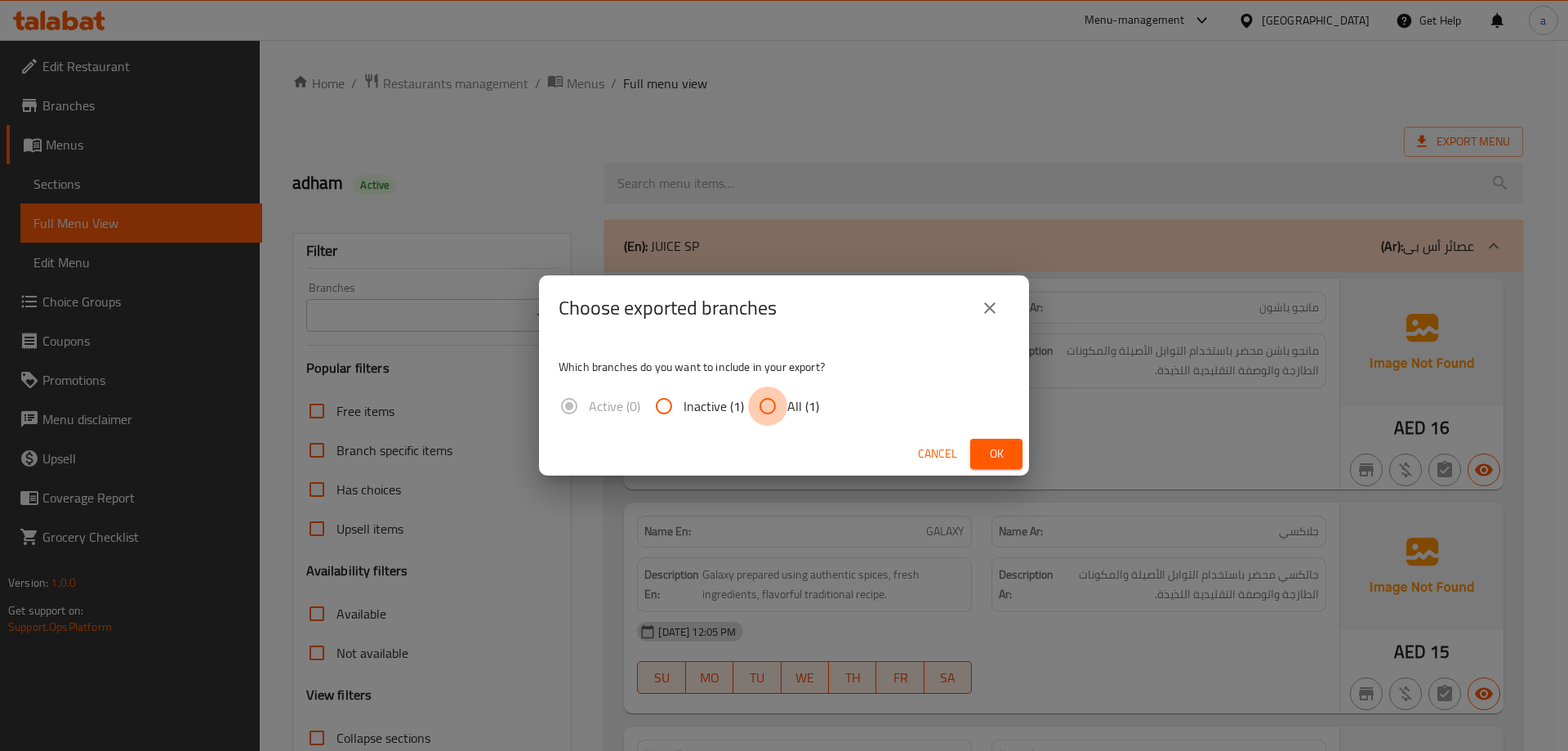
click at [774, 408] on input "All (1)" at bounding box center [767, 406] width 39 height 39
radio input "true"
click at [998, 309] on icon "close" at bounding box center [990, 308] width 20 height 20
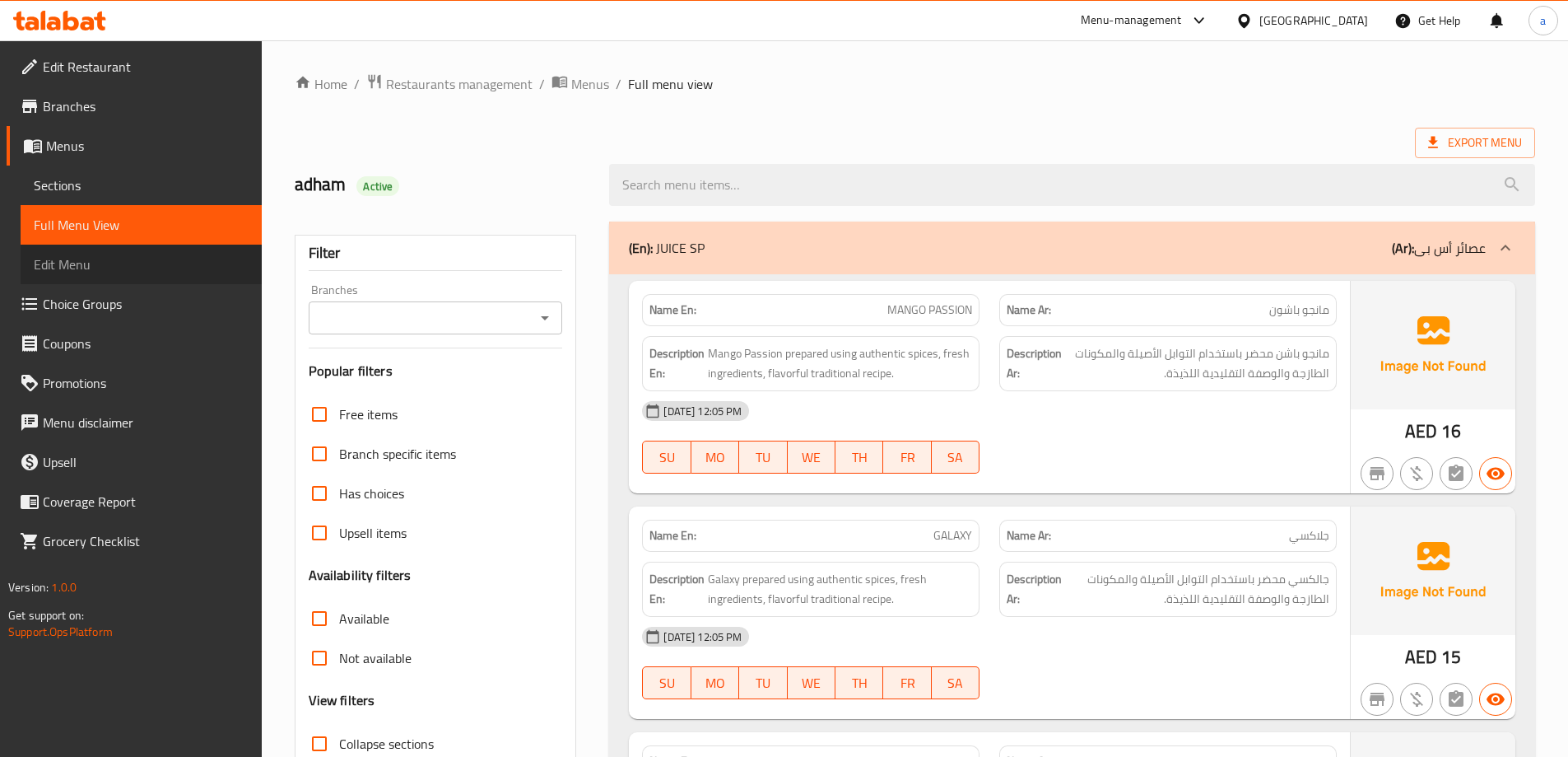
click at [90, 259] on span "Edit Menu" at bounding box center [141, 265] width 214 height 20
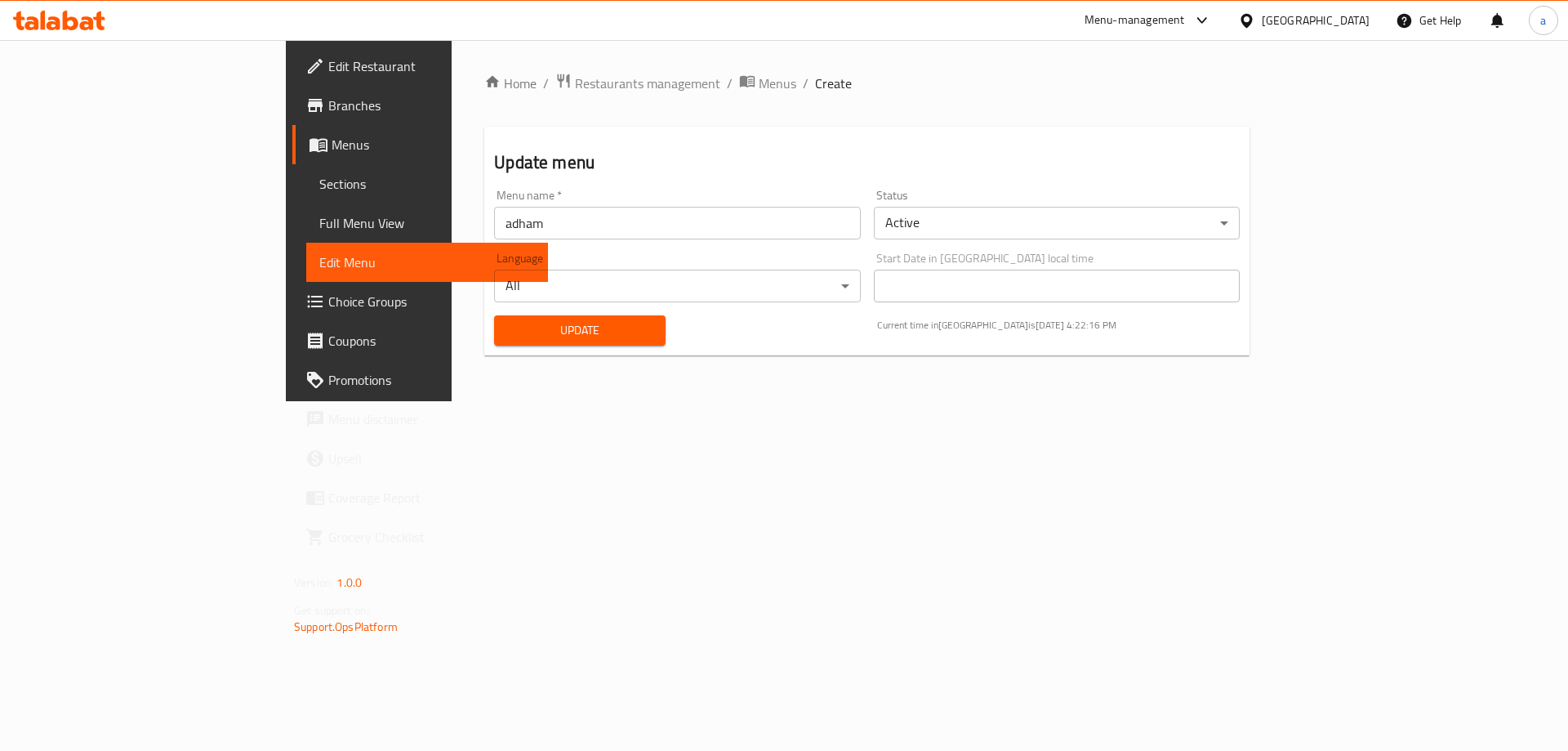
click at [320, 270] on span "Edit Menu" at bounding box center [427, 263] width 215 height 20
click at [320, 193] on span "Sections" at bounding box center [427, 184] width 215 height 20
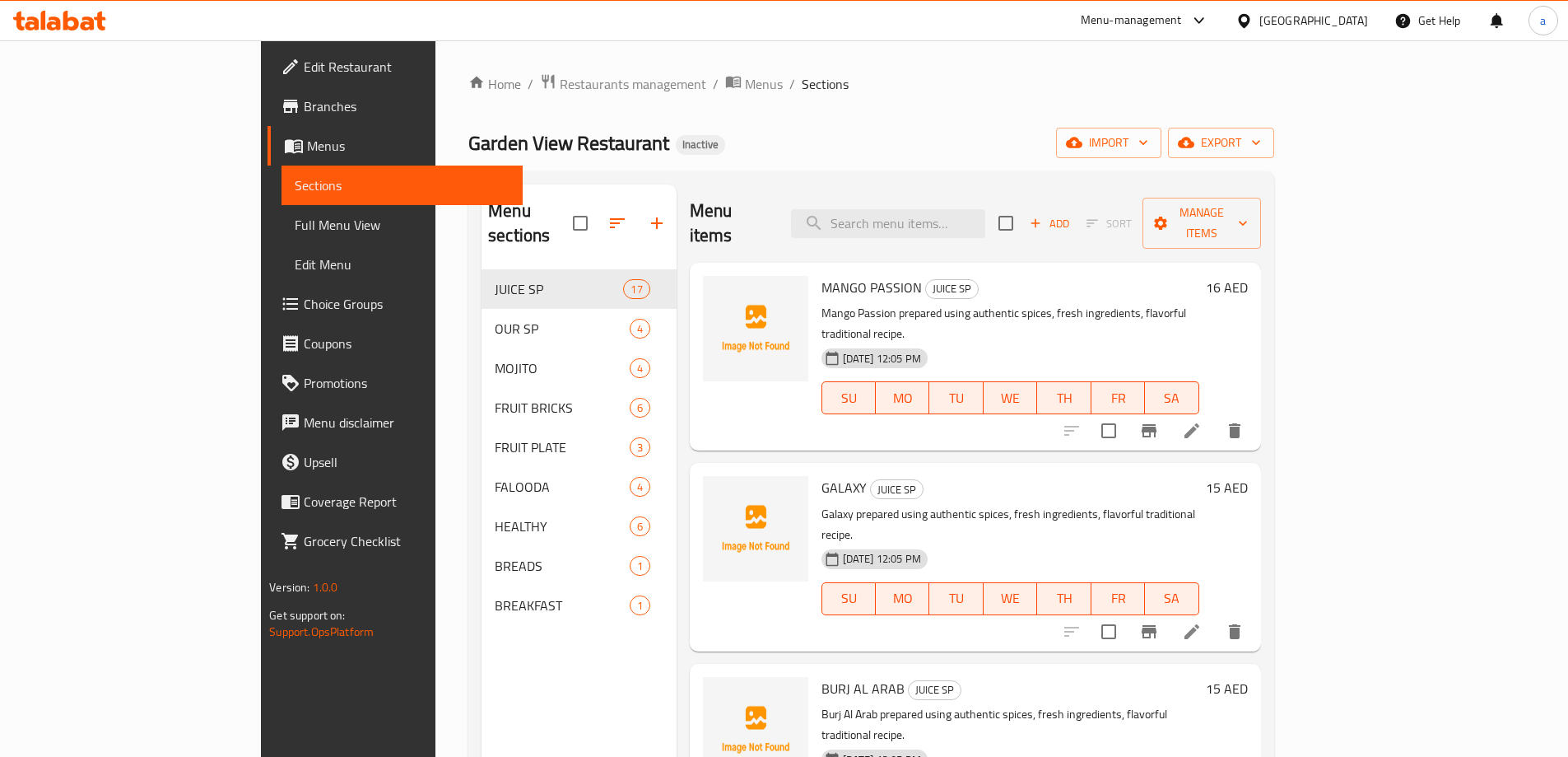
click at [295, 178] on span "Sections" at bounding box center [402, 185] width 214 height 20
click at [307, 148] on span "Menus" at bounding box center [408, 146] width 203 height 20
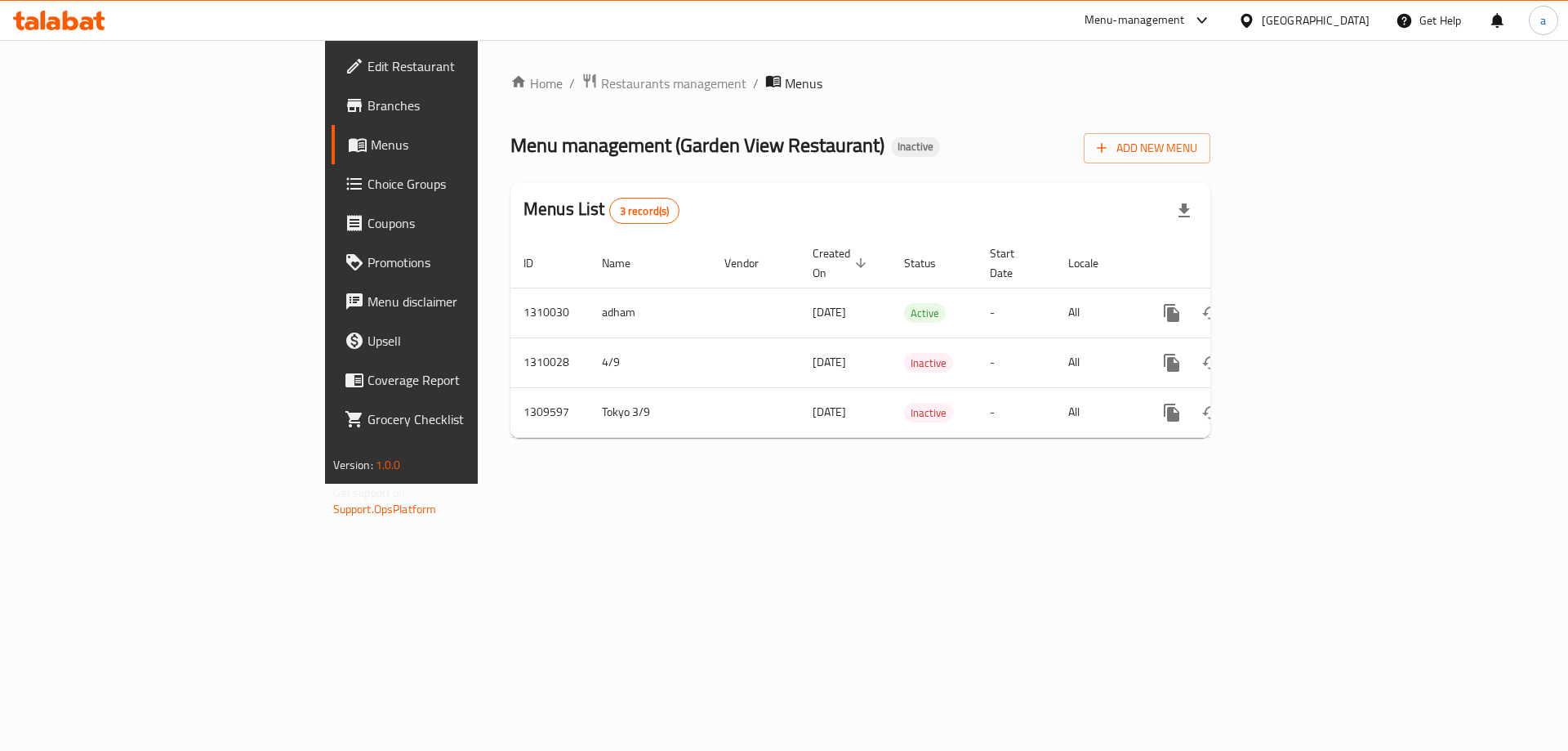
click at [94, 20] on icon at bounding box center [59, 21] width 92 height 20
